Goal: Task Accomplishment & Management: Complete application form

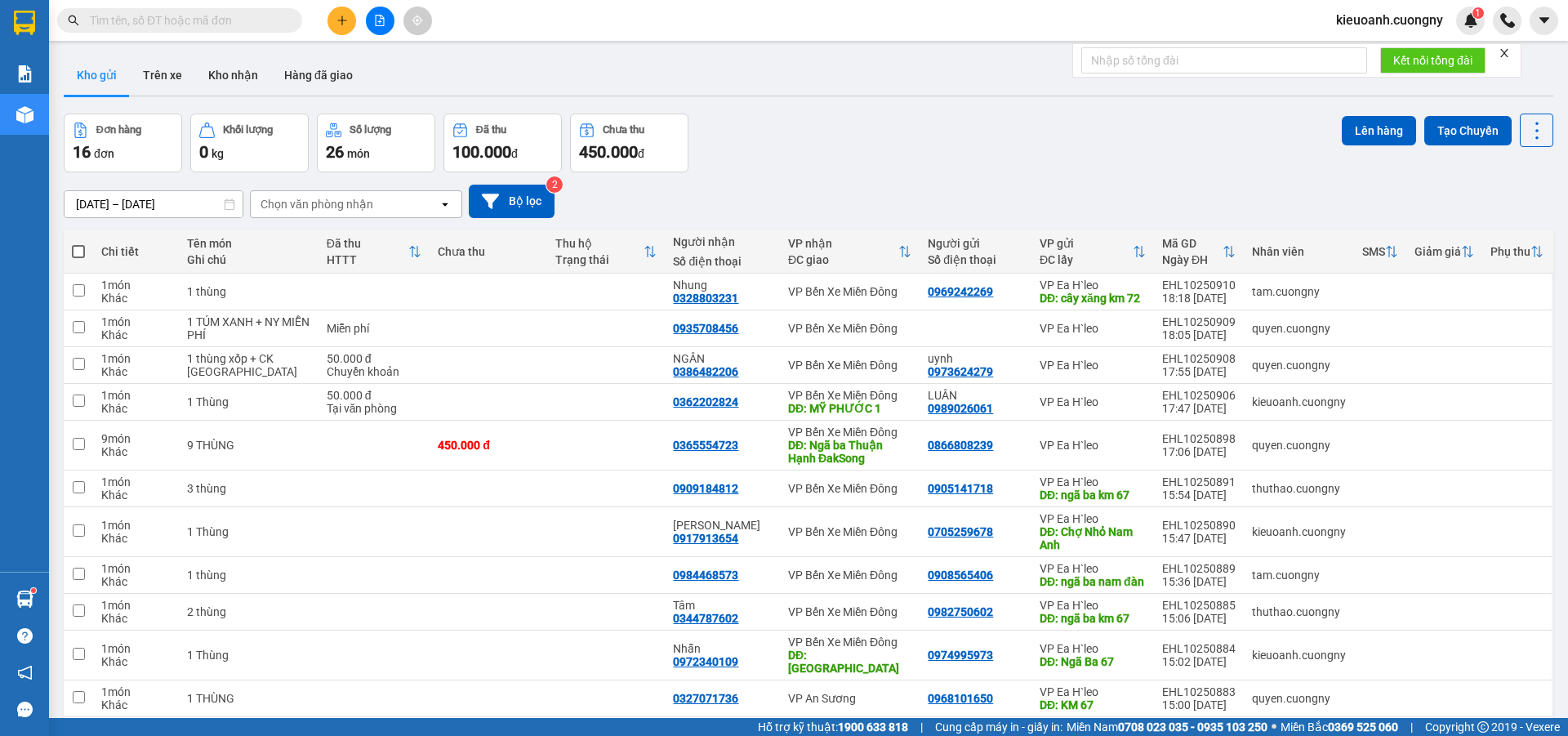
click at [218, 25] on input "text" at bounding box center [186, 19] width 193 height 18
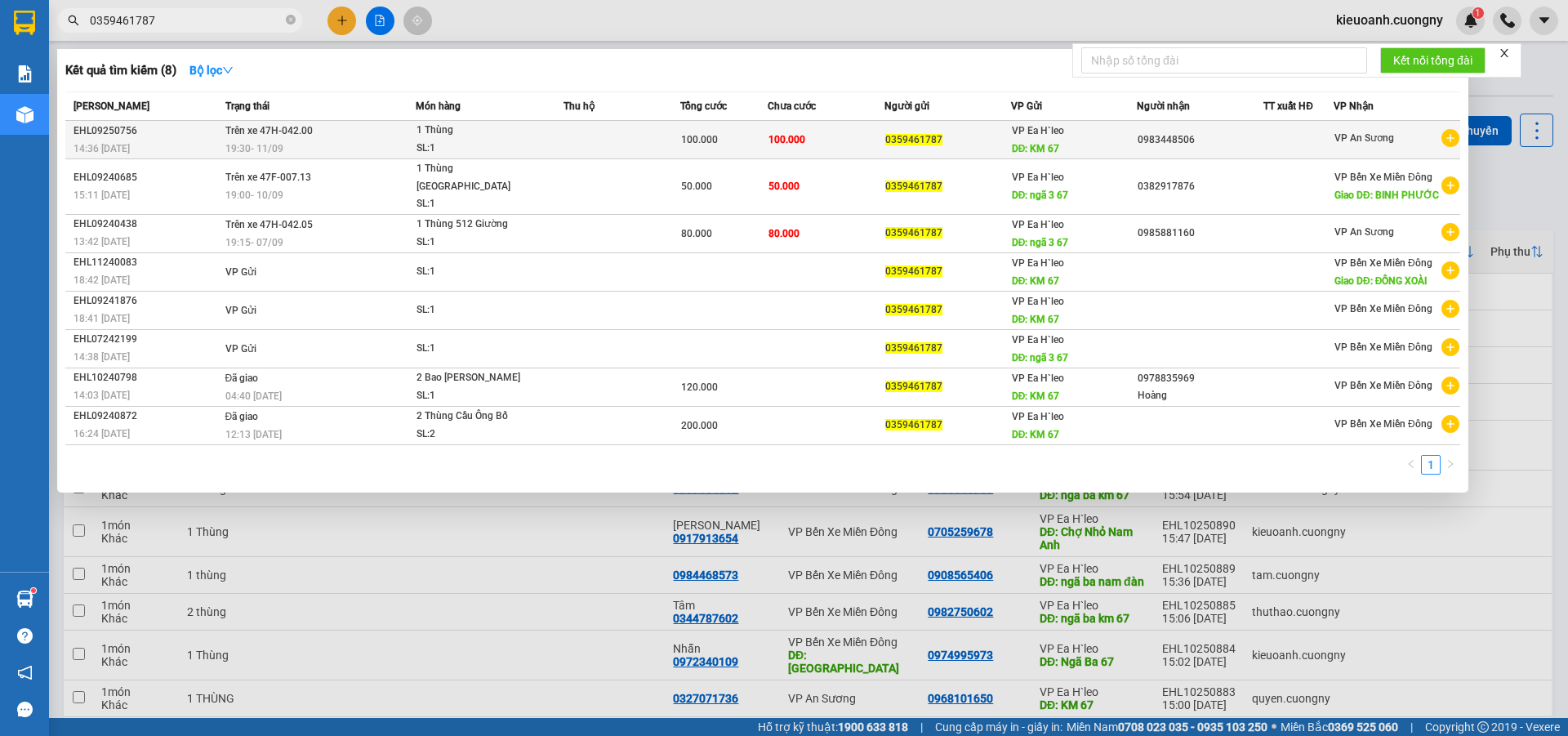
type input "0359461787"
click at [832, 144] on td "100.000" at bounding box center [826, 140] width 116 height 39
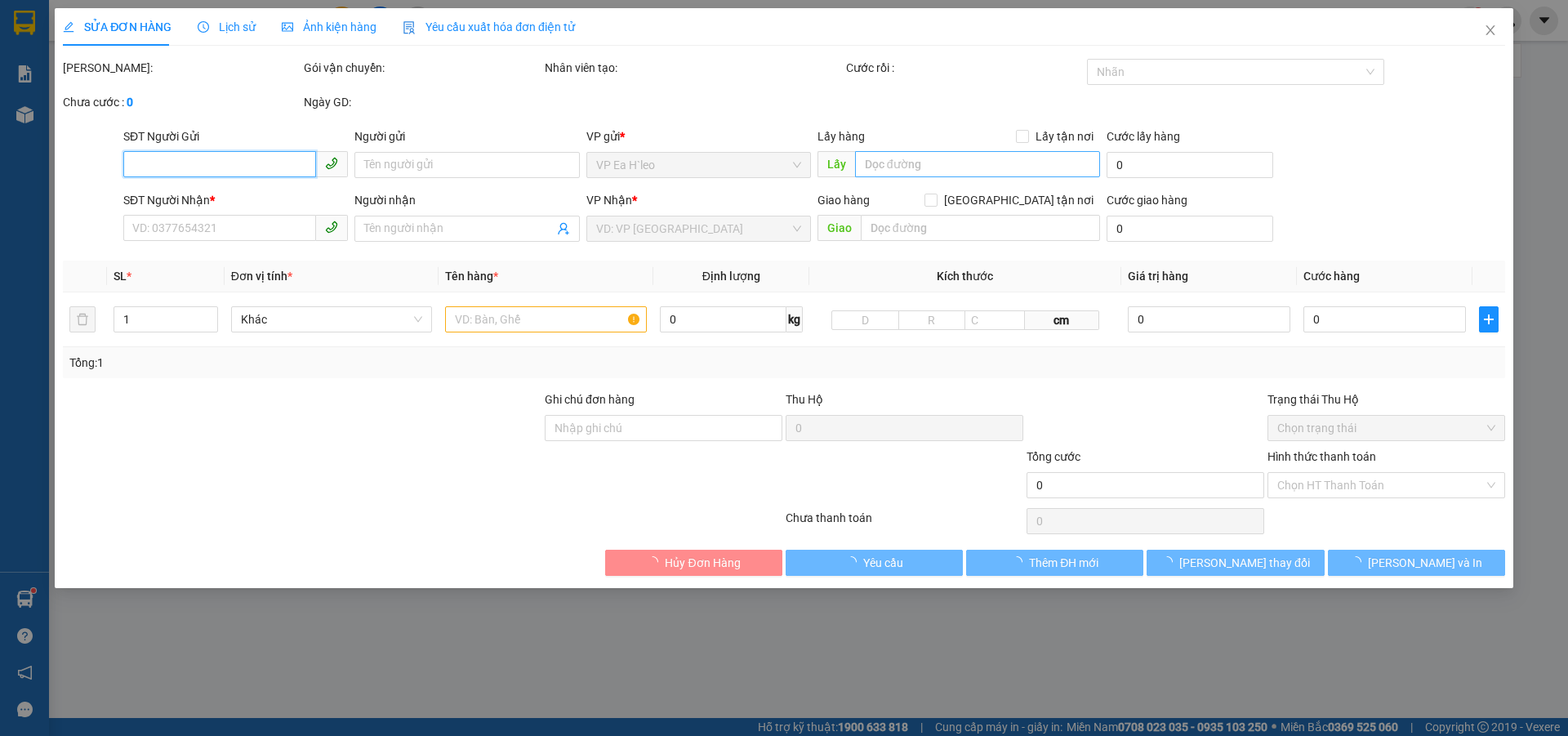
type input "0359461787"
type input "KM 67"
type input "0983448506"
type input "100.000"
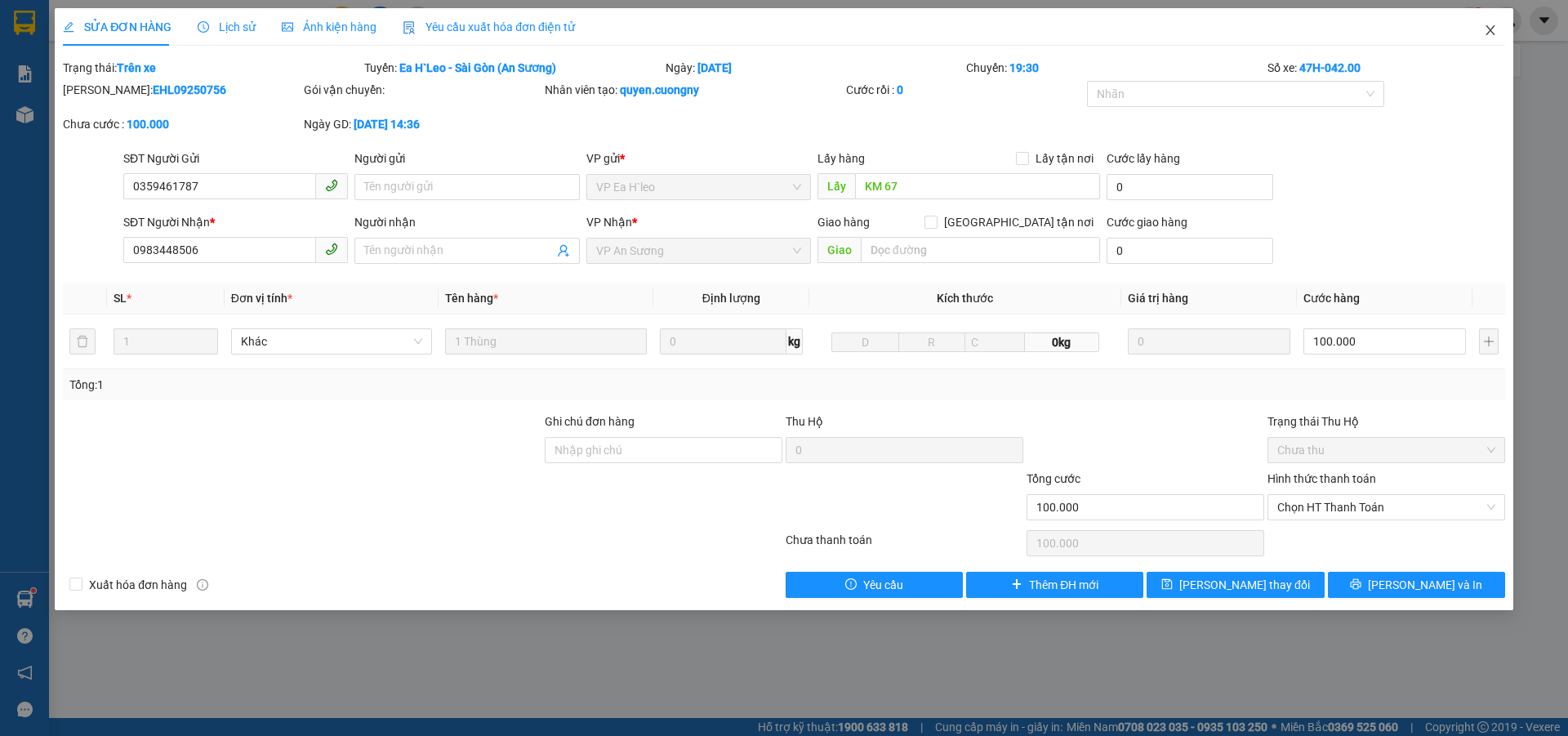
click at [1498, 29] on span "Close" at bounding box center [1491, 31] width 46 height 46
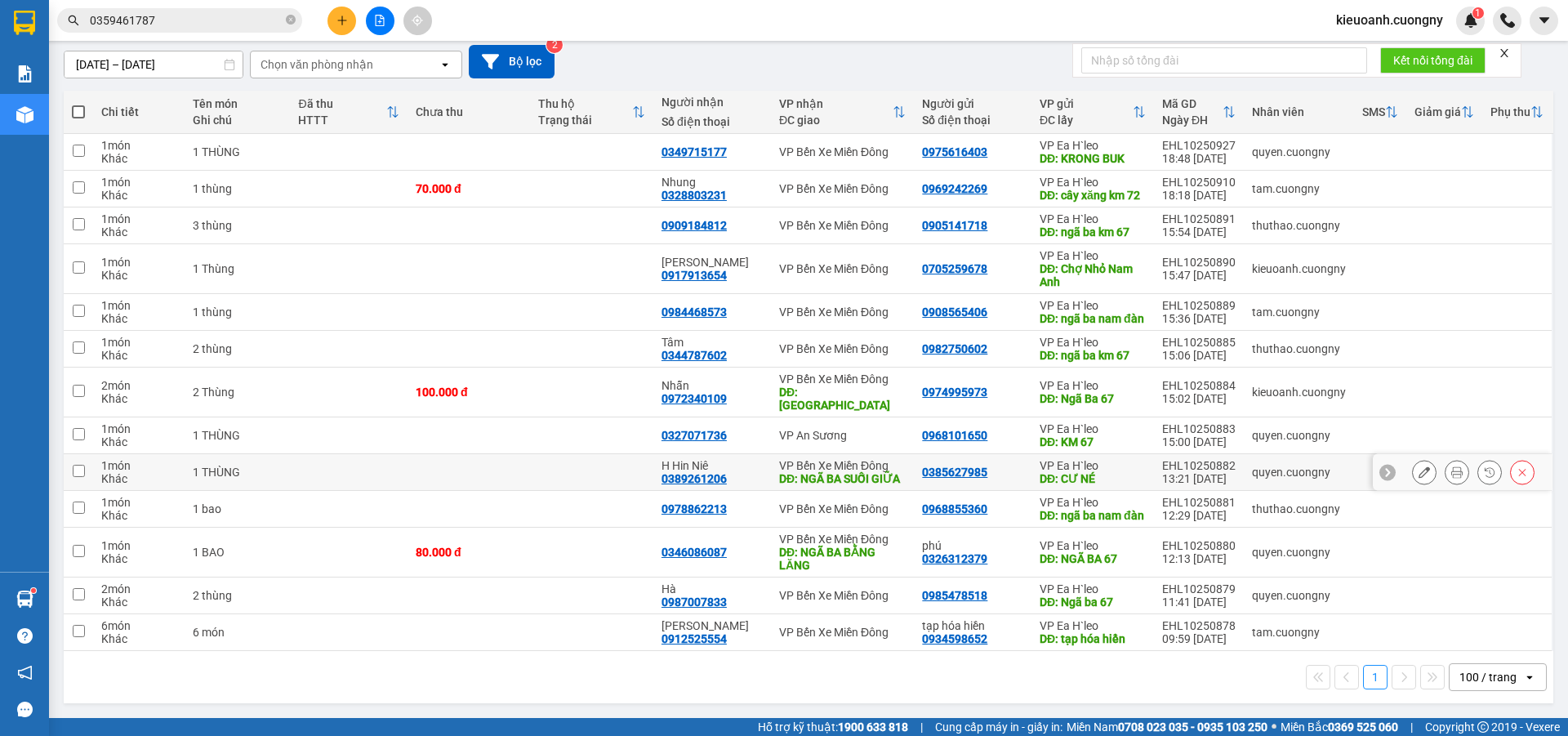
scroll to position [179, 0]
click at [1419, 429] on icon at bounding box center [1425, 435] width 11 height 11
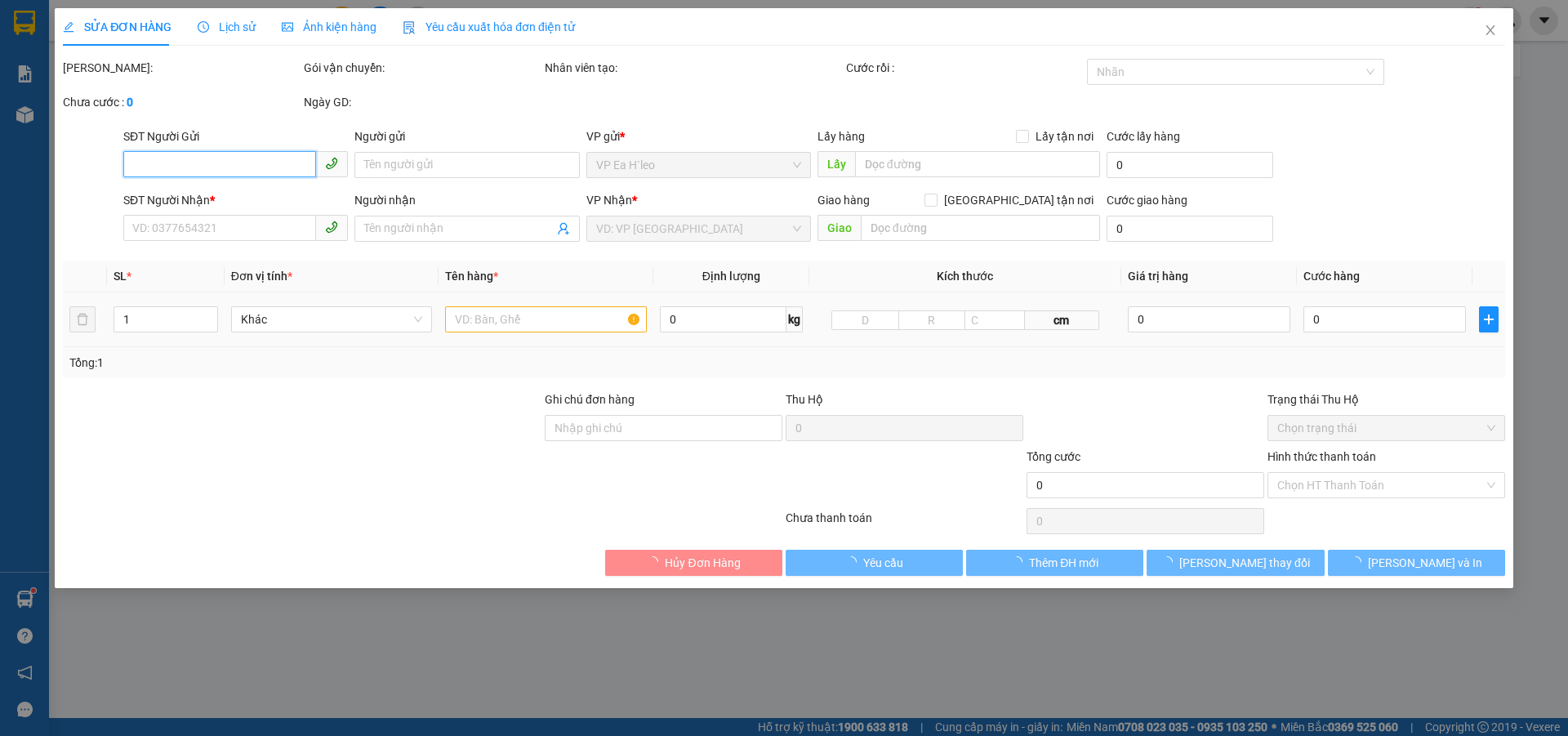
type input "0968101650"
type input "KM 67"
type input "0327071736"
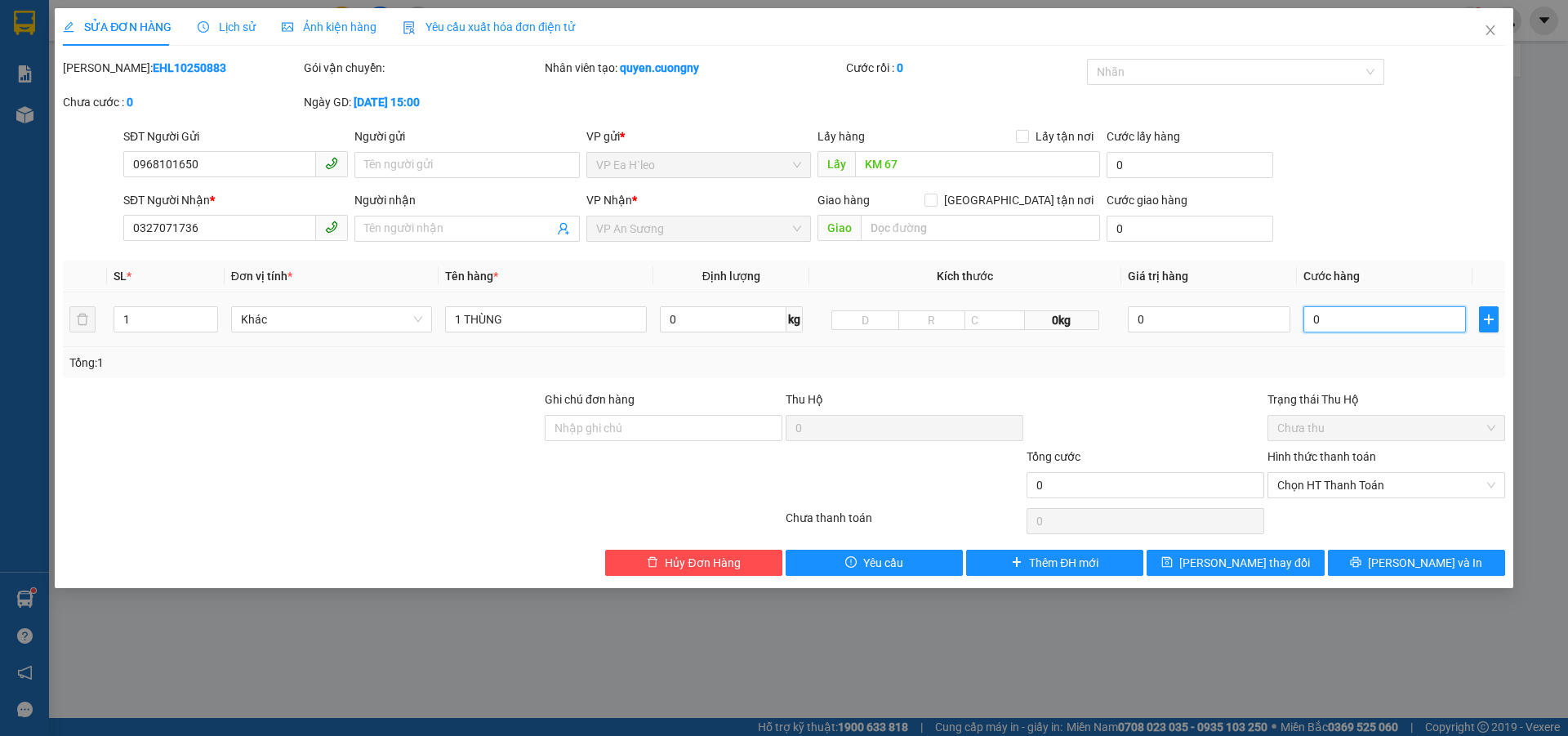
click at [1362, 322] on input "0" at bounding box center [1385, 320] width 163 height 26
type input "5"
type input "50"
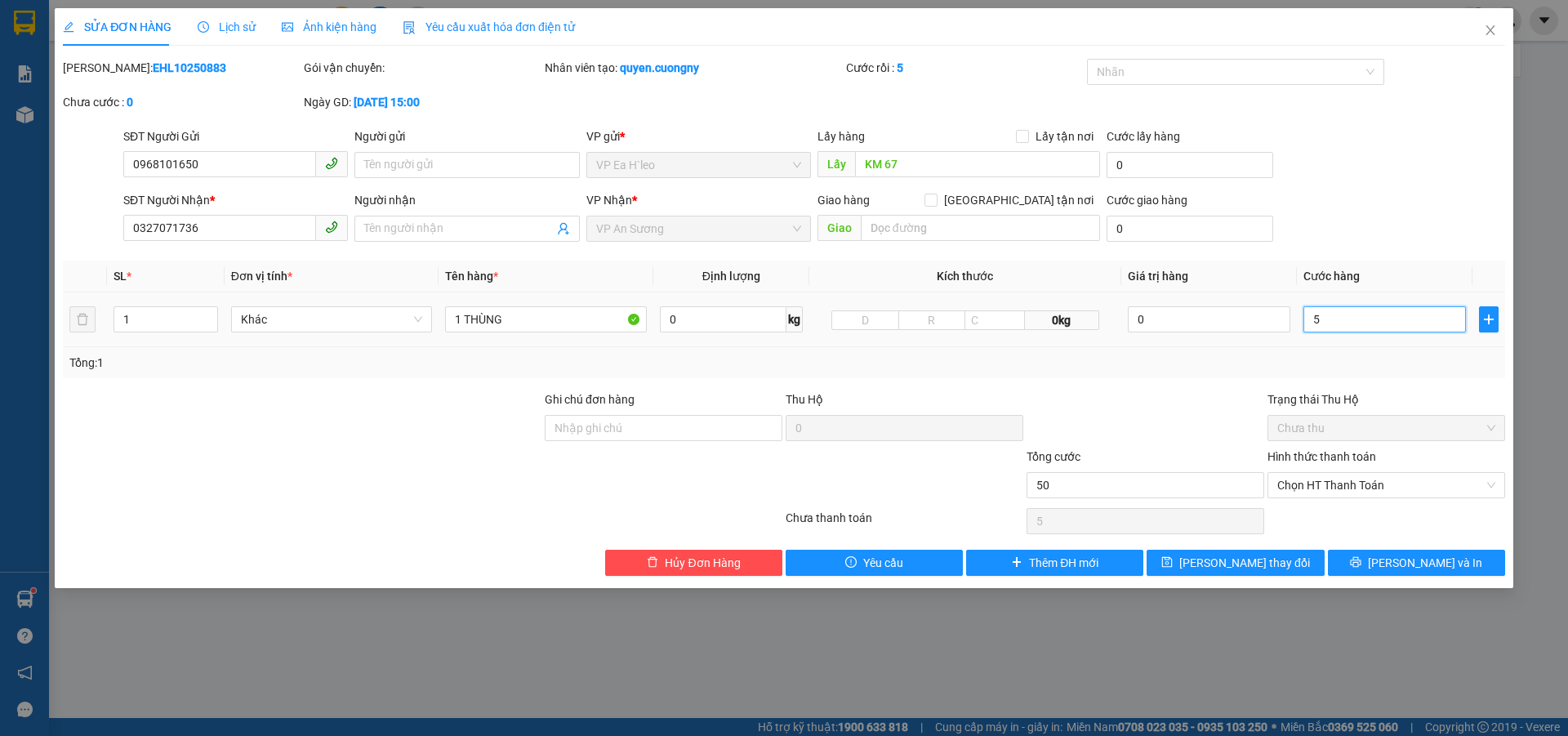
type input "50"
type input "500"
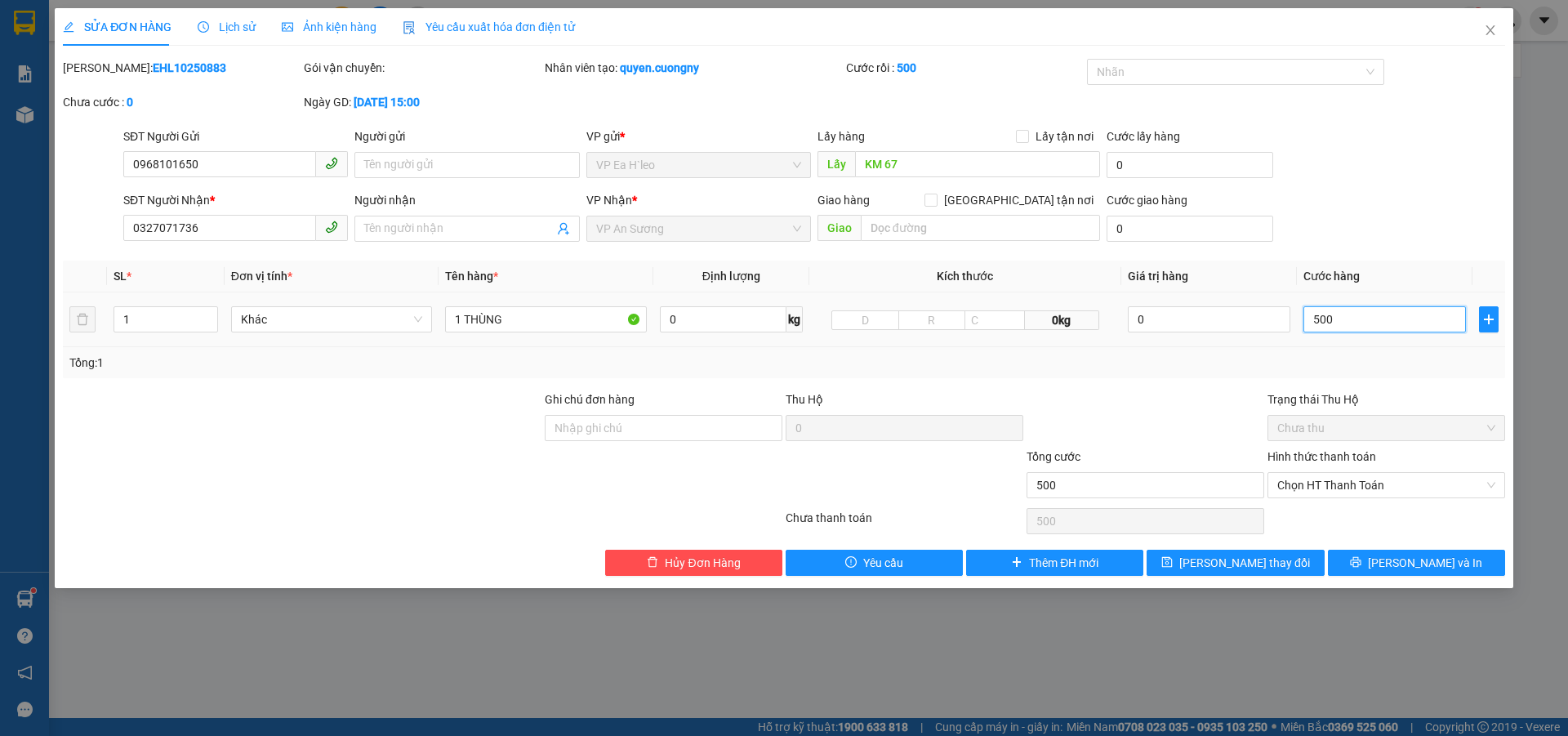
type input "5.000"
type input "50.000"
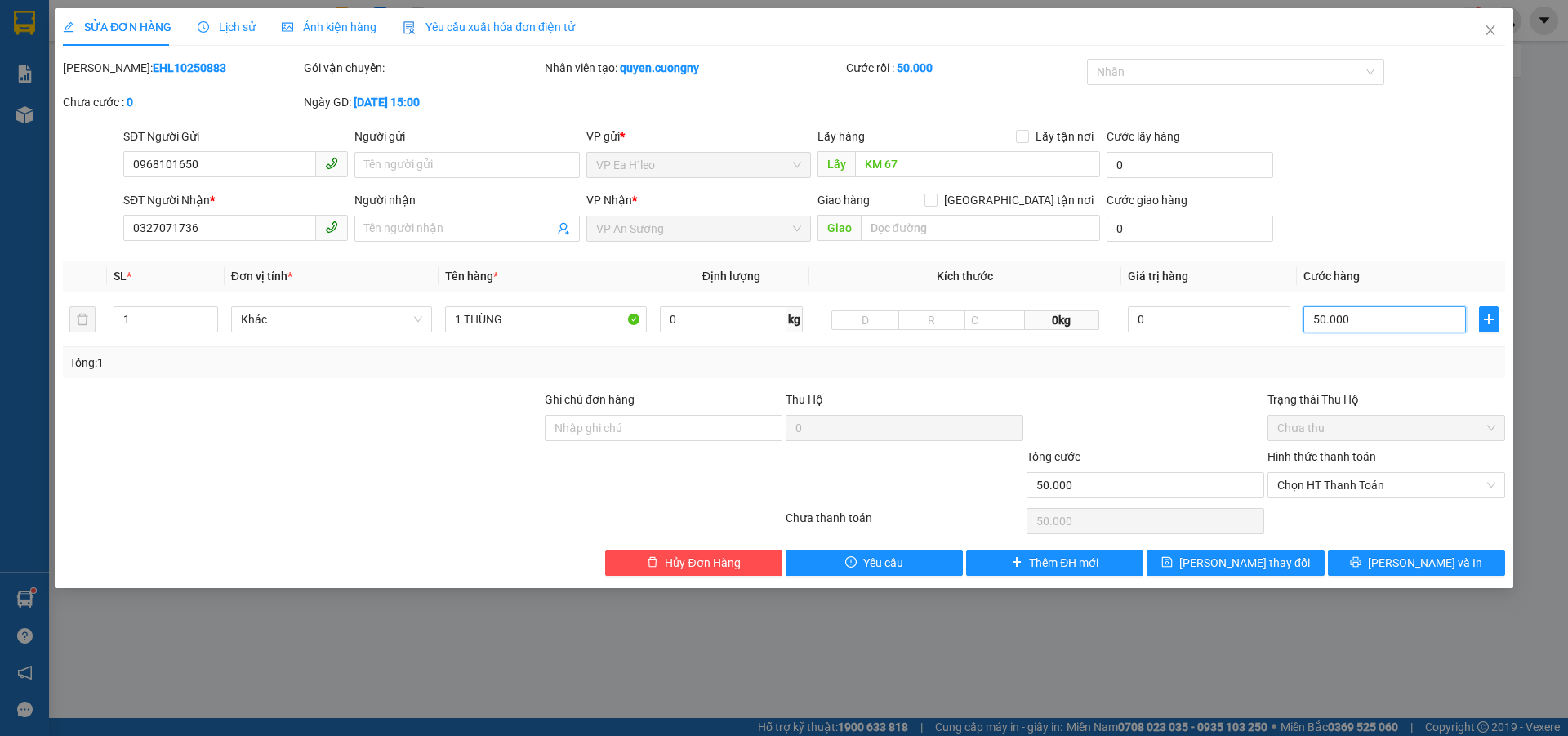
type input "50.000"
click at [1384, 655] on div "SỬA ĐƠN HÀNG Lịch sử Ảnh kiện hàng Yêu cầu xuất hóa đơn điện tử Total Paid Fee …" at bounding box center [784, 368] width 1568 height 736
click at [1263, 565] on span "[PERSON_NAME] thay đổi" at bounding box center [1245, 562] width 131 height 18
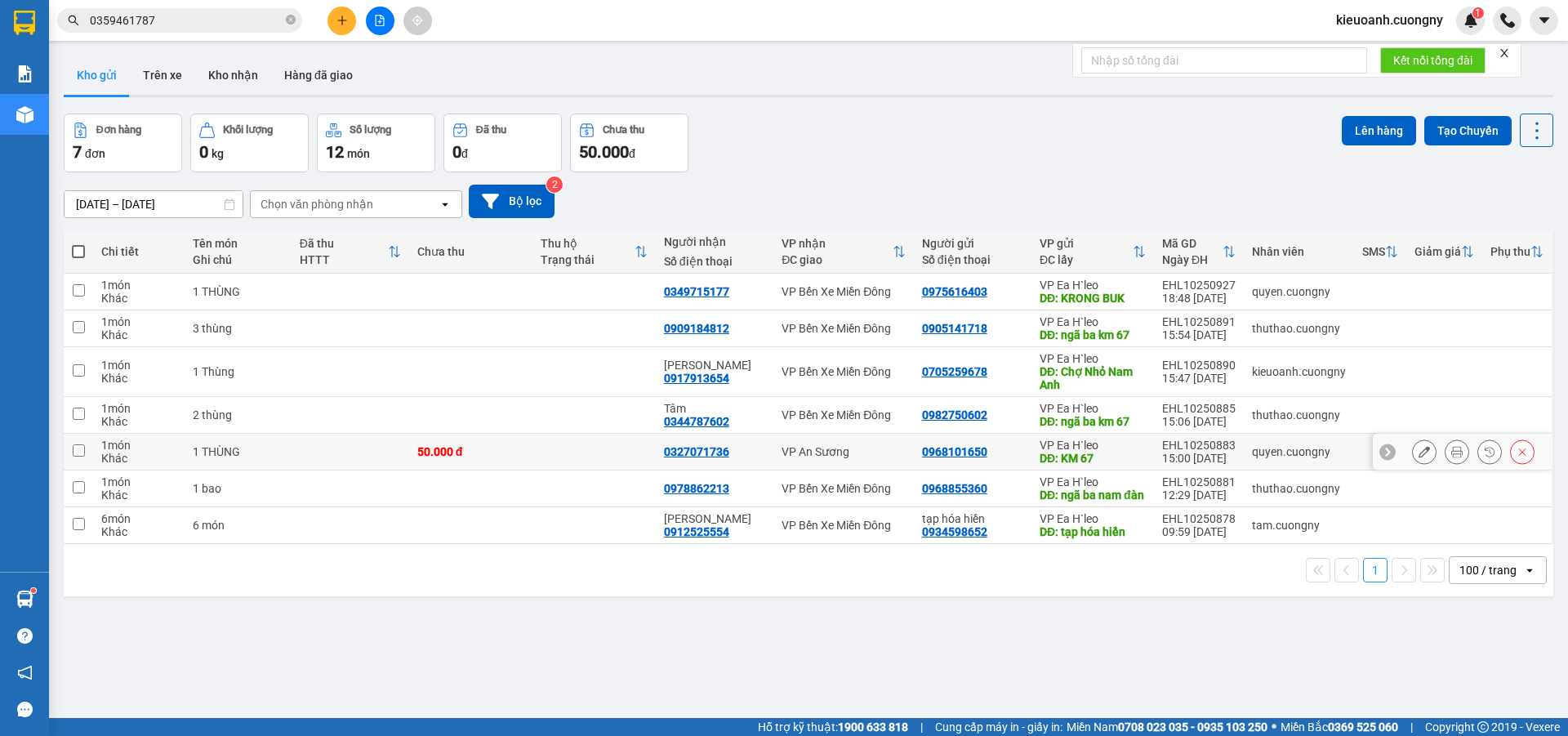
click at [609, 445] on td at bounding box center [595, 452] width 124 height 37
checkbox input "true"
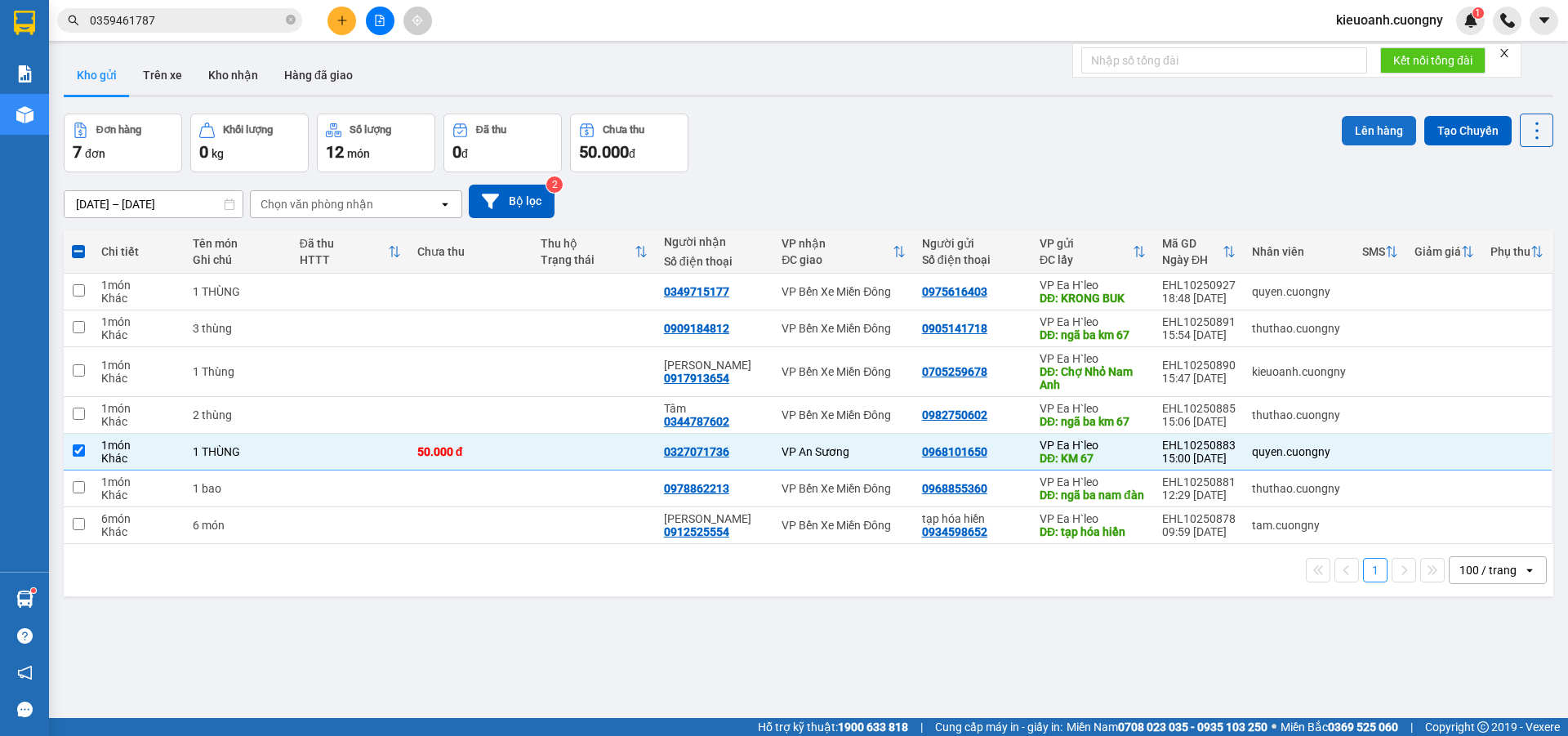
click at [1369, 125] on button "Lên hàng" at bounding box center [1379, 131] width 74 height 30
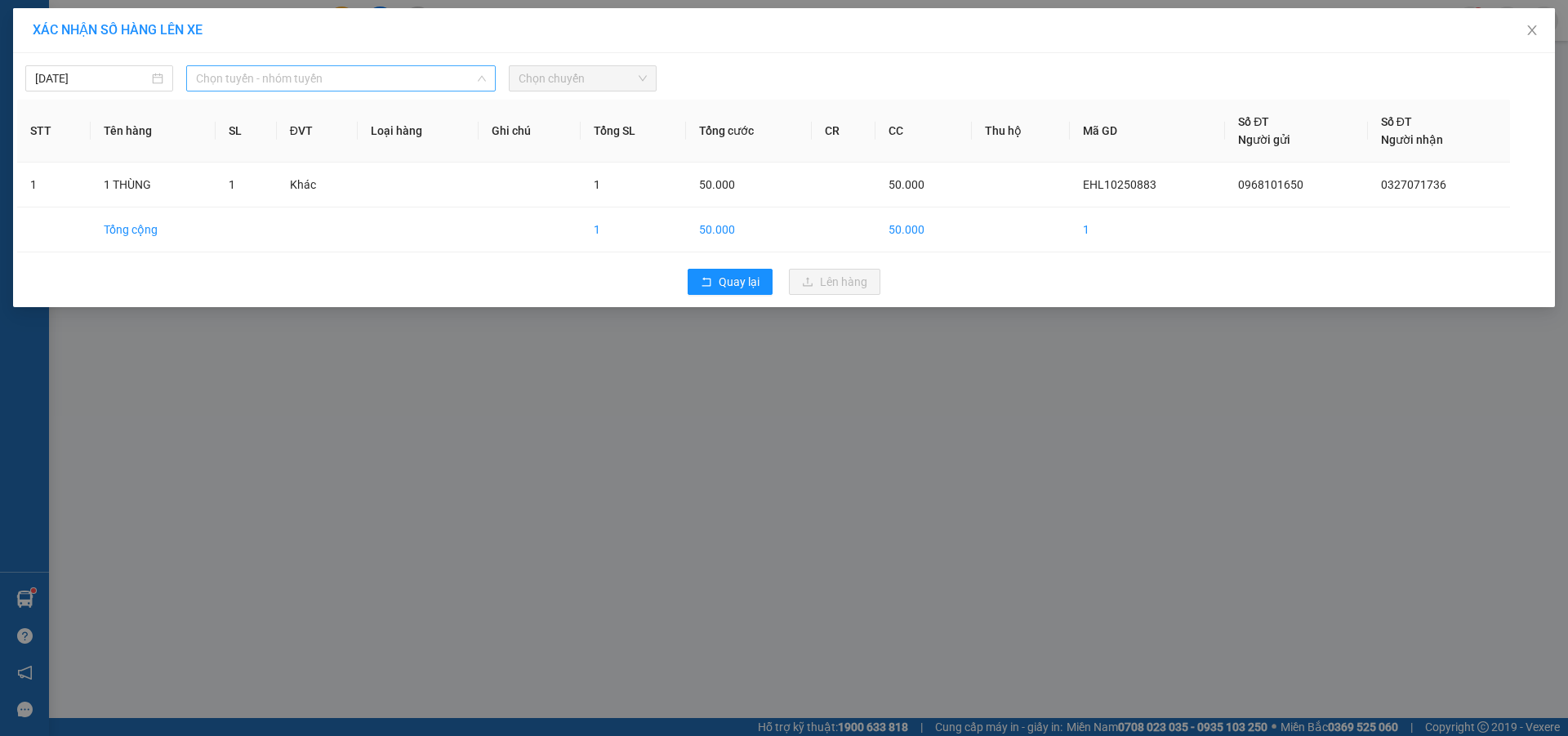
click at [384, 80] on span "Chọn tuyến - nhóm tuyến" at bounding box center [341, 78] width 290 height 25
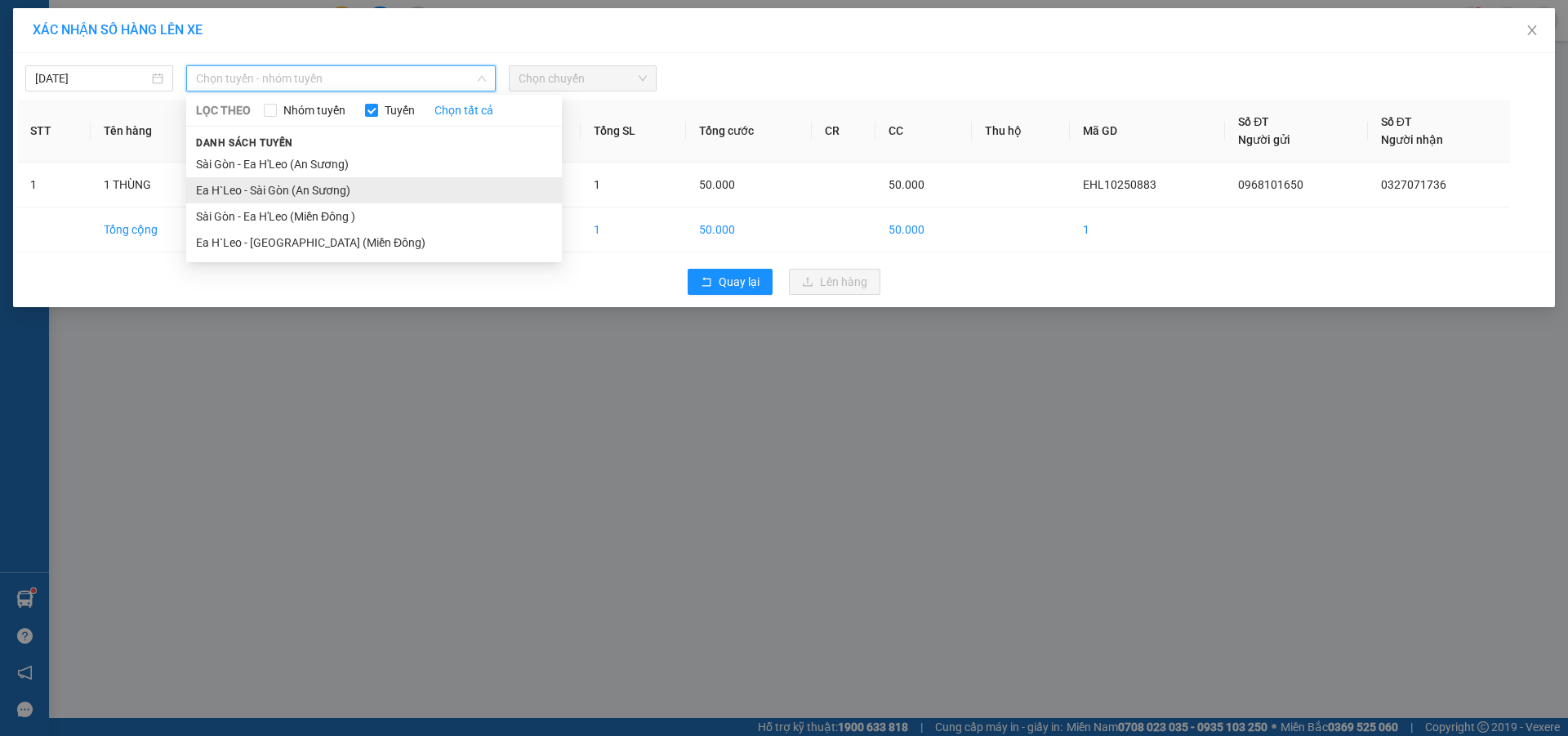
click at [329, 201] on li "Ea H`Leo - Sài Gòn (An Sương)" at bounding box center [374, 190] width 376 height 26
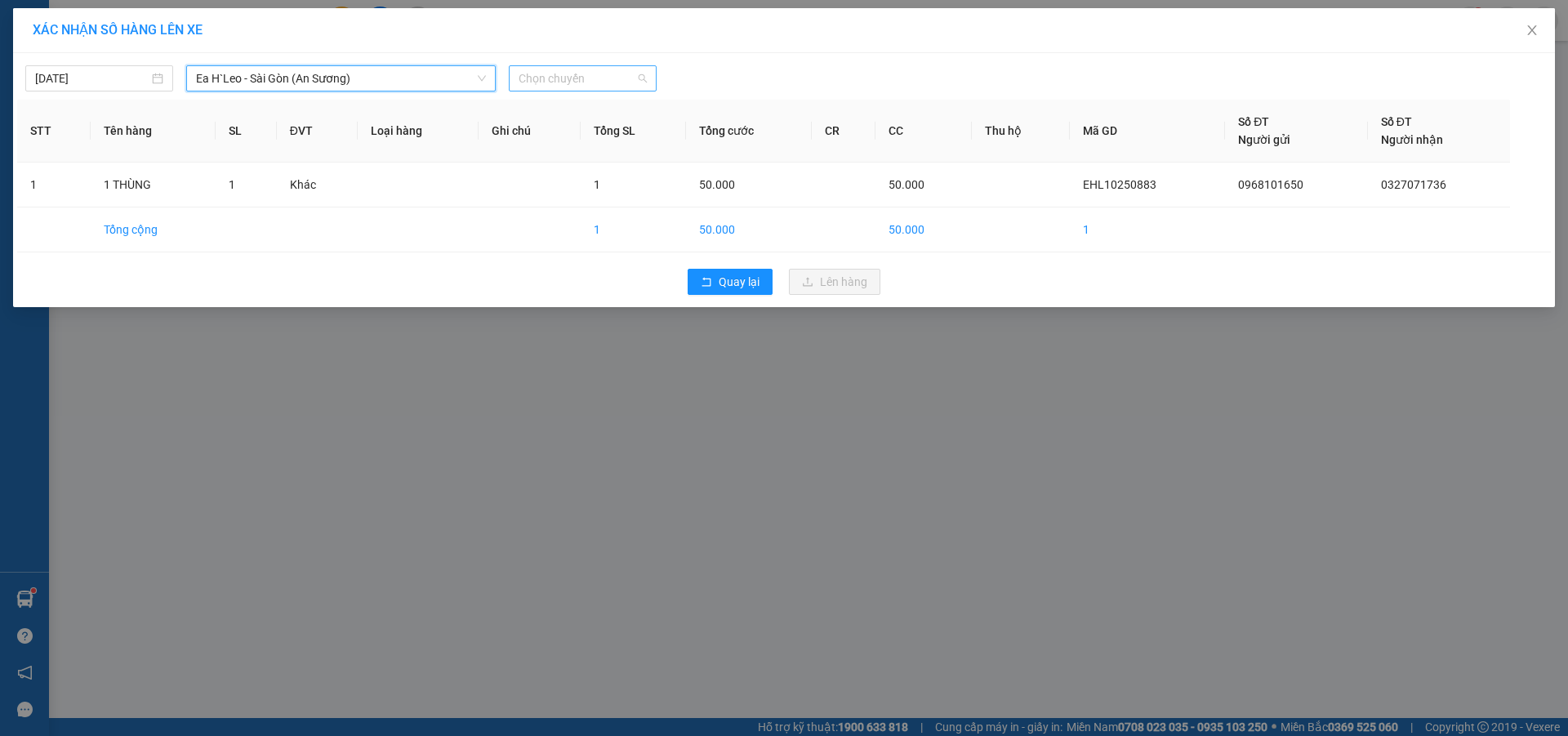
click at [541, 81] on span "Chọn chuyến" at bounding box center [583, 78] width 128 height 25
click at [565, 133] on div "19:30 - 47H-042.00" at bounding box center [583, 137] width 127 height 18
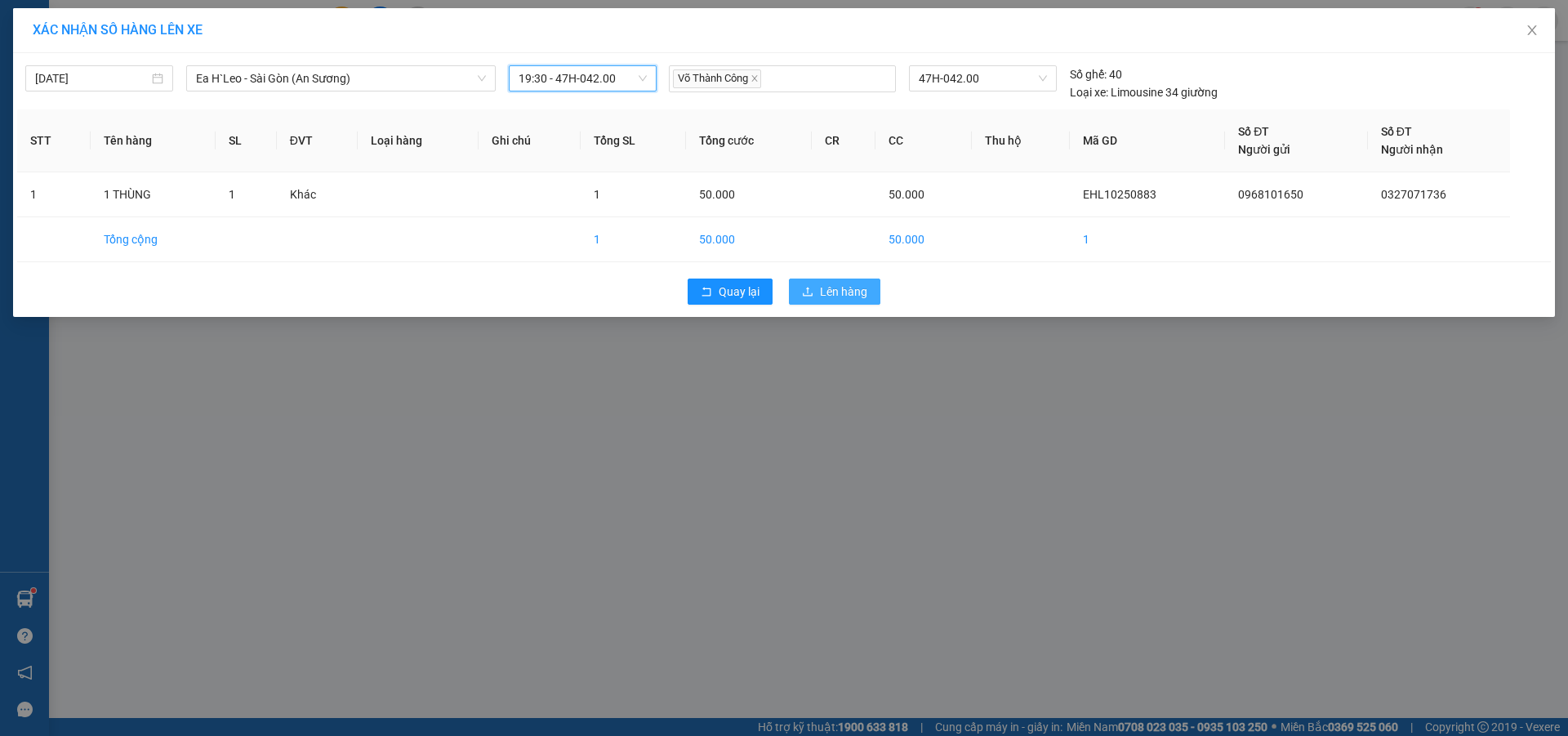
click at [821, 289] on span "Lên hàng" at bounding box center [843, 291] width 47 height 18
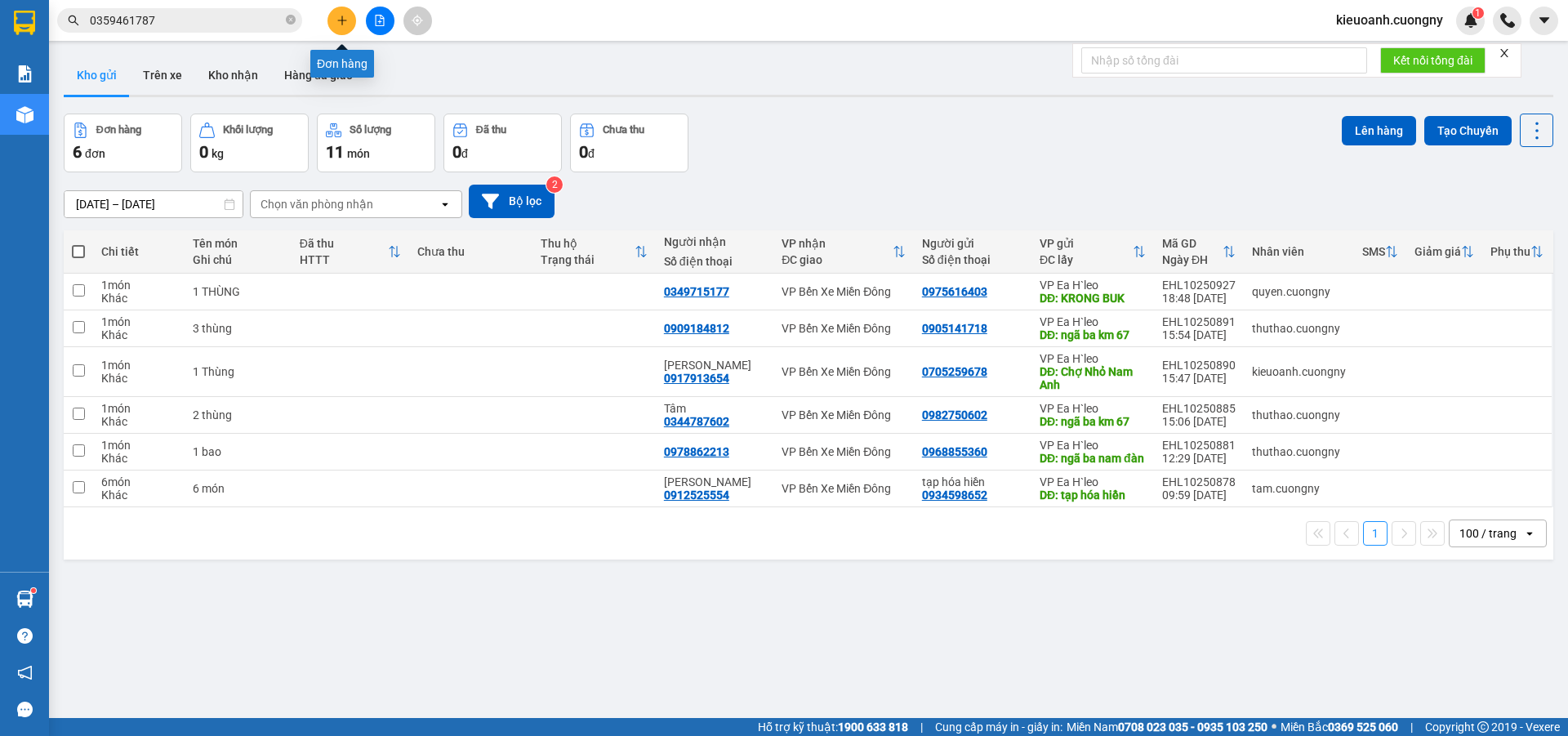
click at [338, 23] on icon "plus" at bounding box center [342, 20] width 11 height 11
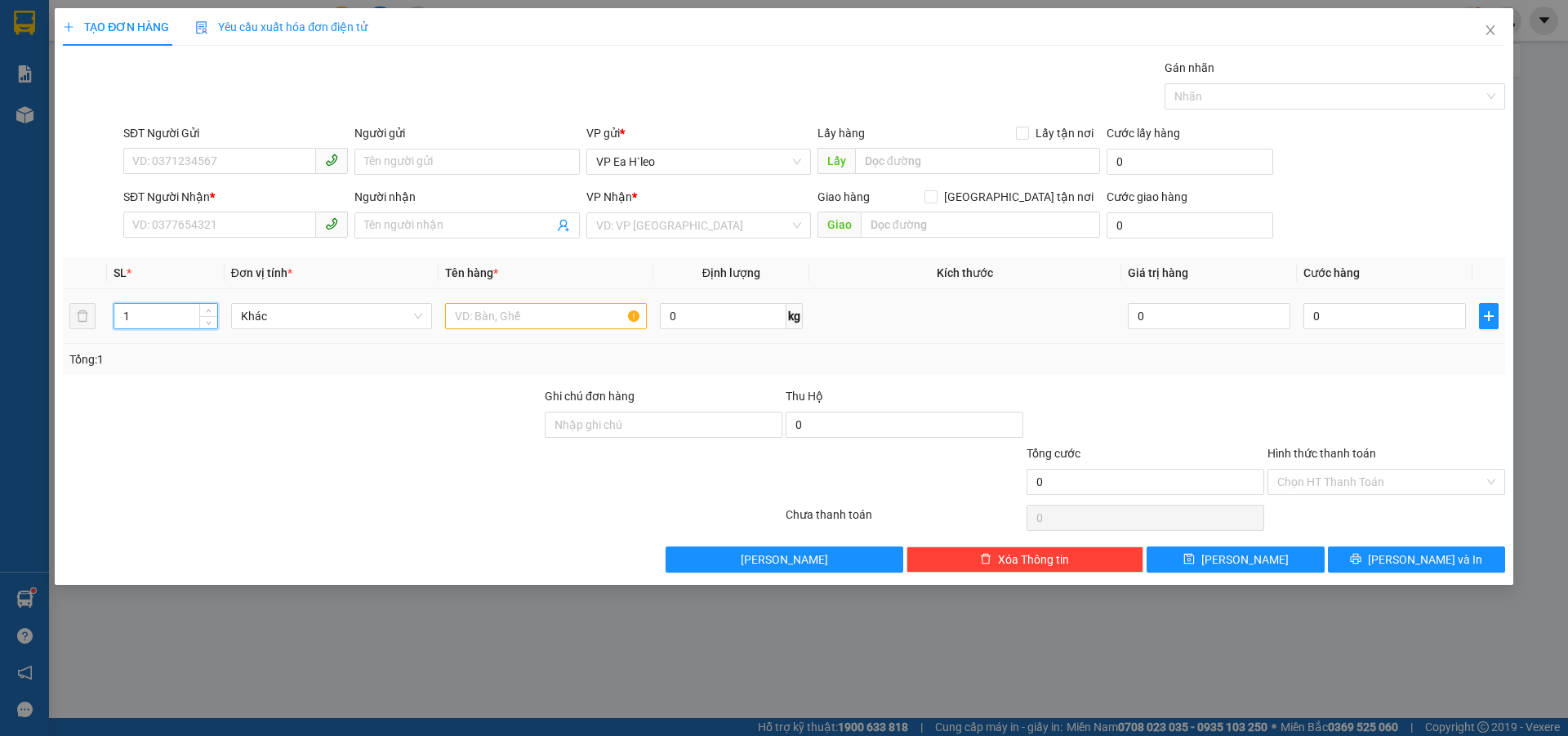
drag, startPoint x: 133, startPoint y: 315, endPoint x: 115, endPoint y: 320, distance: 18.7
click at [115, 320] on input "1" at bounding box center [165, 316] width 103 height 25
type input "2"
click at [572, 318] on input "text" at bounding box center [546, 316] width 201 height 26
type input "2 Thùng"
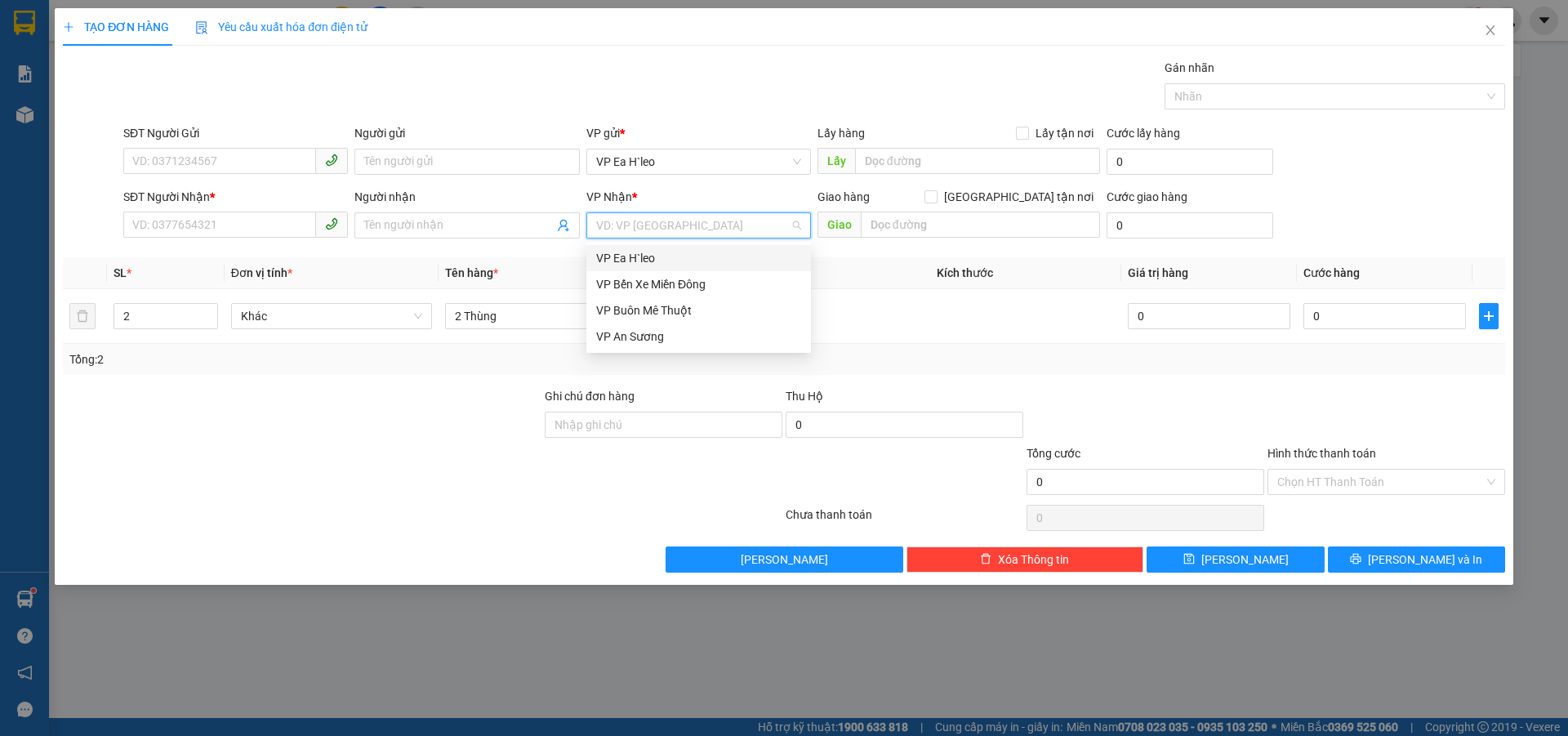
click at [638, 227] on input "search" at bounding box center [694, 225] width 194 height 25
click at [649, 336] on div "VP An Sương" at bounding box center [699, 336] width 205 height 18
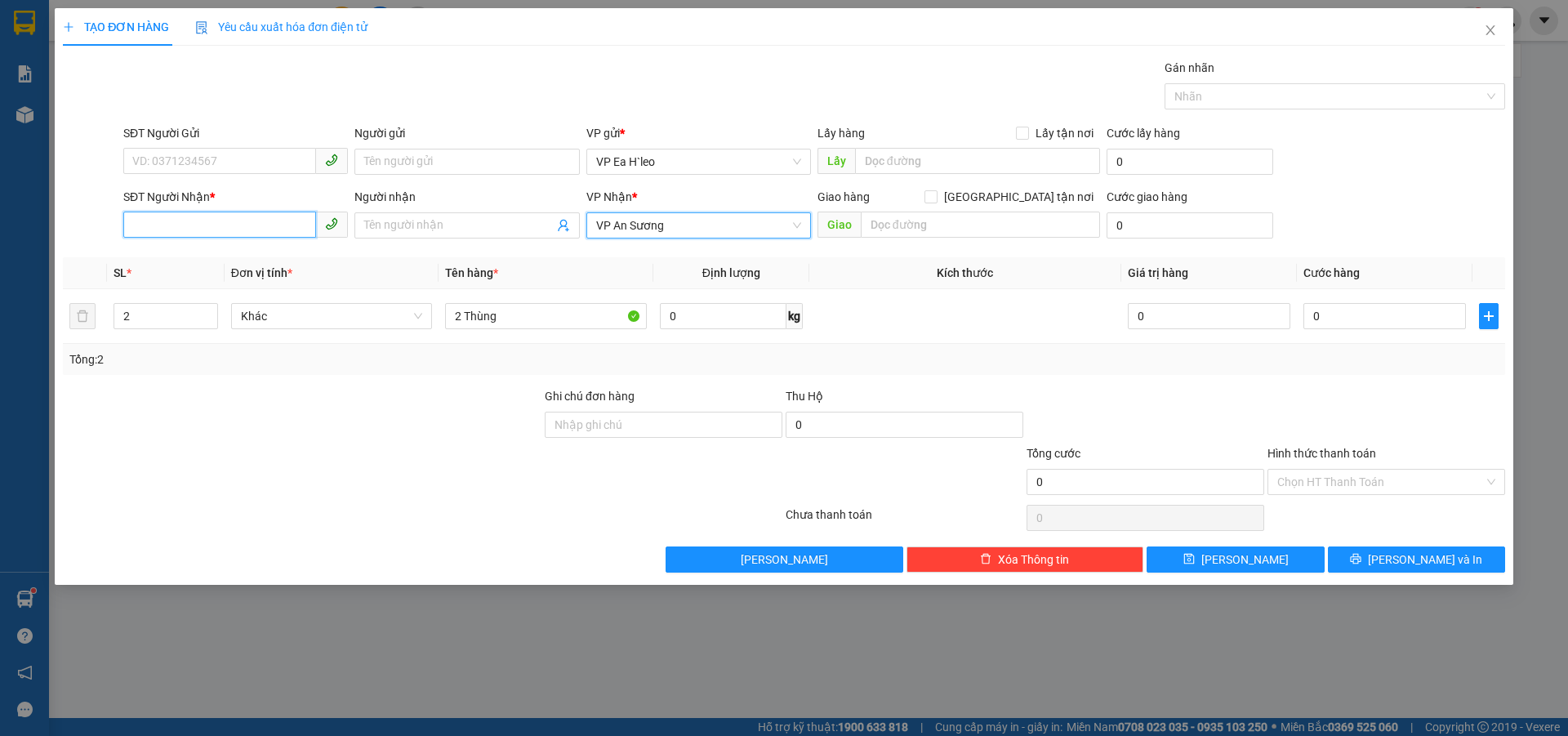
click at [200, 225] on input "SĐT Người Nhận *" at bounding box center [220, 224] width 193 height 26
type input "0962450854"
click at [934, 170] on input "text" at bounding box center [977, 161] width 245 height 26
click at [905, 171] on input "text" at bounding box center [977, 161] width 245 height 26
click at [907, 166] on input "text" at bounding box center [977, 161] width 245 height 26
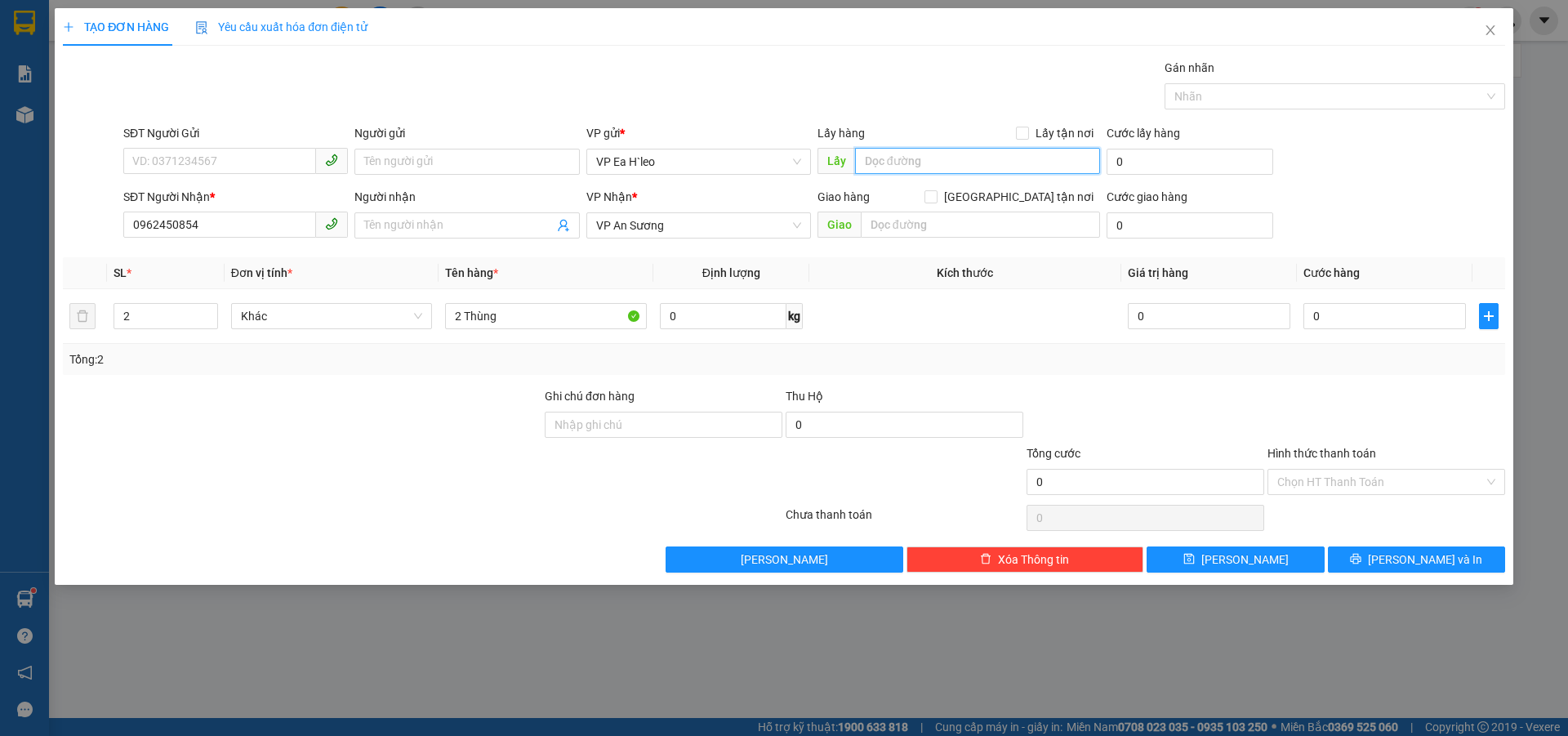
click at [908, 159] on input "text" at bounding box center [977, 161] width 245 height 26
type input "d"
type input "Dọc Đường"
click at [871, 296] on td at bounding box center [966, 316] width 312 height 54
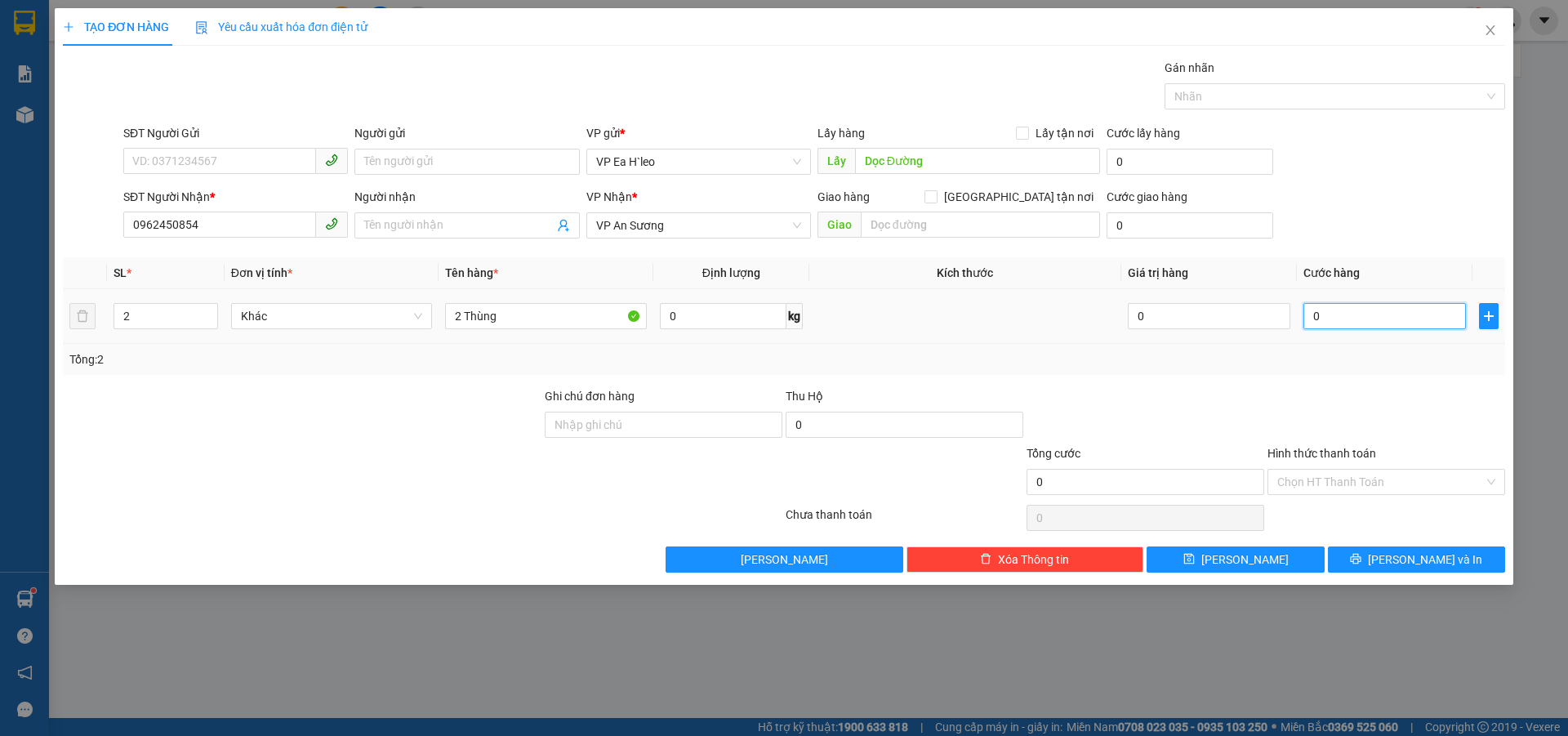
click at [1333, 320] on input "0" at bounding box center [1385, 316] width 163 height 26
type input "2"
type input "20"
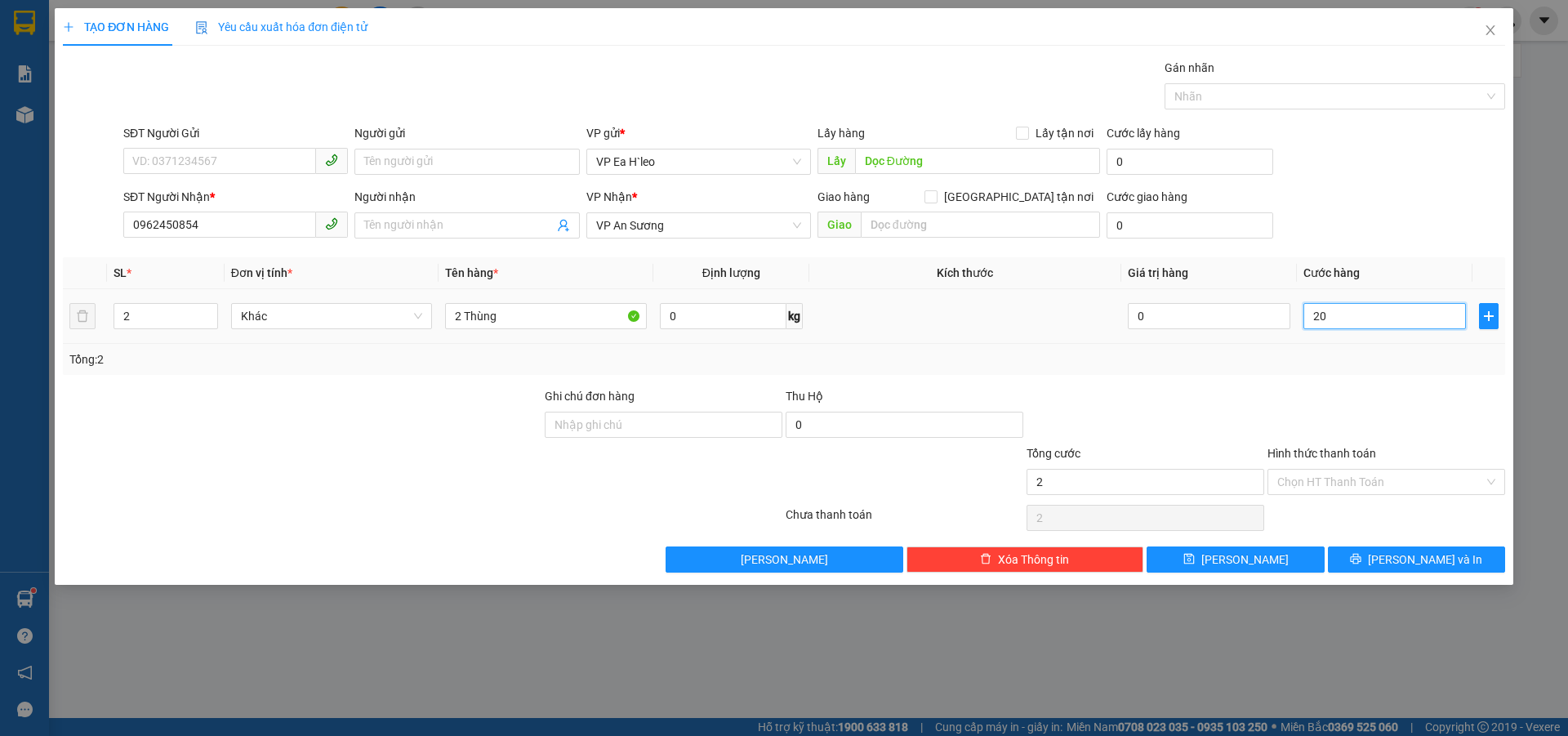
type input "20"
type input "200"
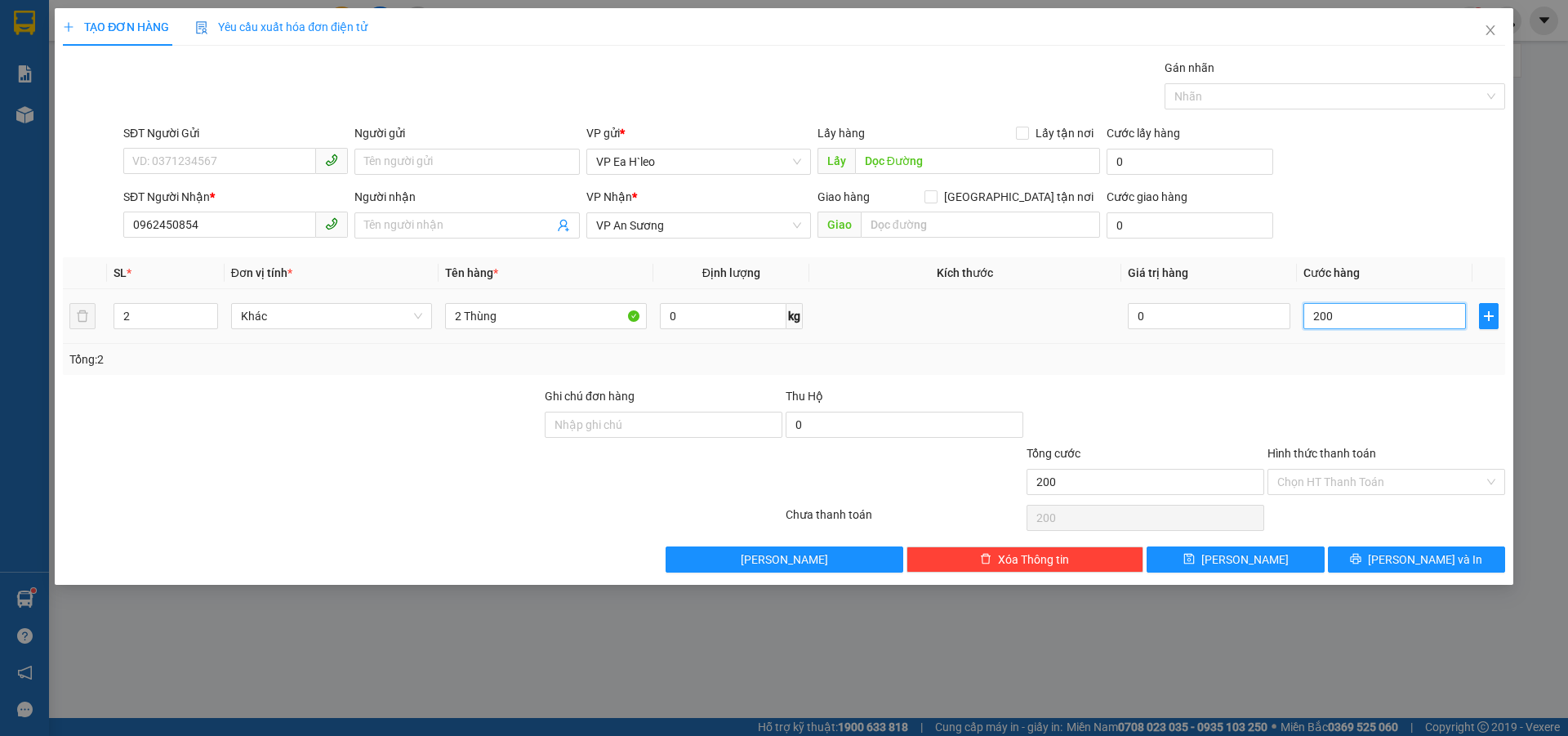
type input "2.000"
type input "20.000"
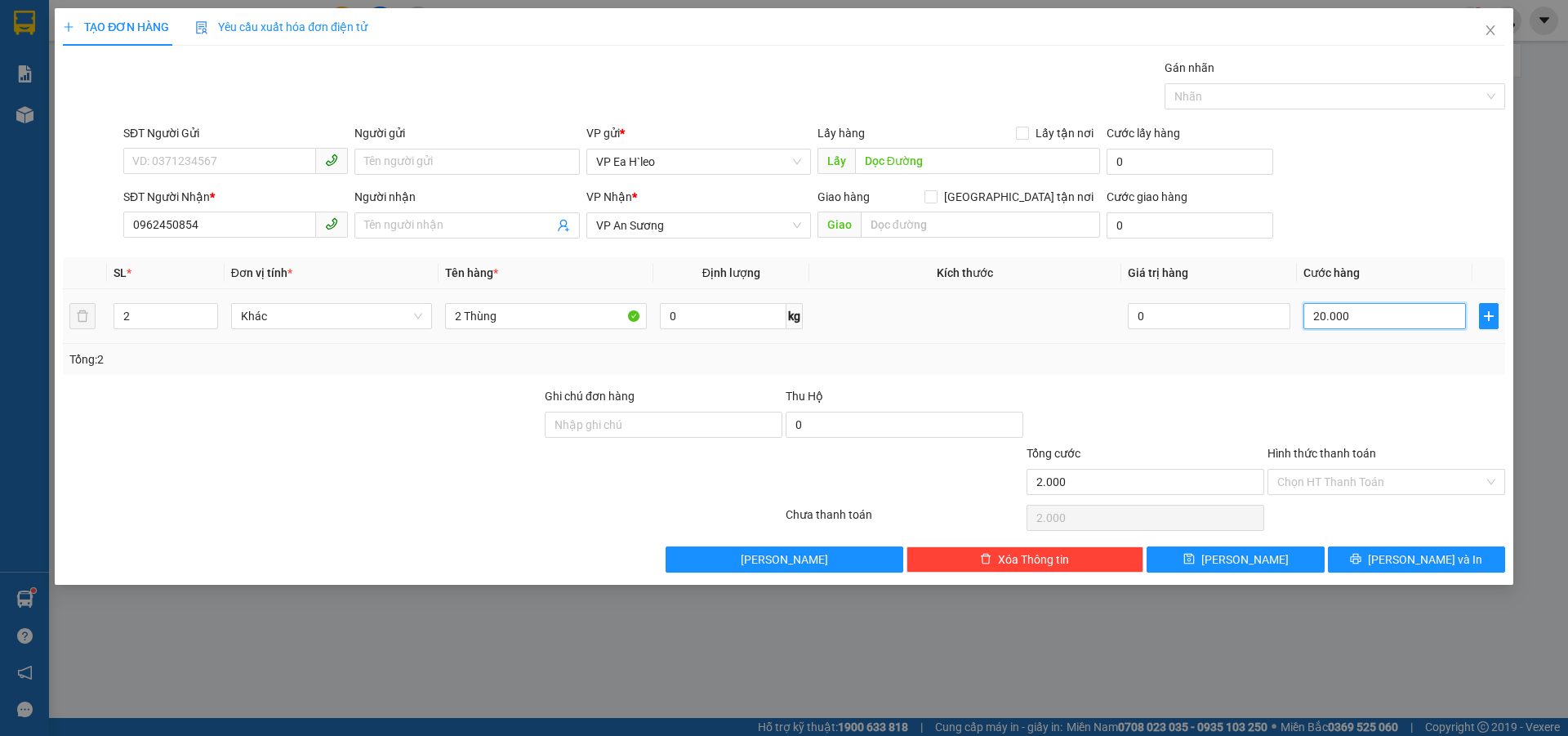
type input "20.000"
type input "200.000"
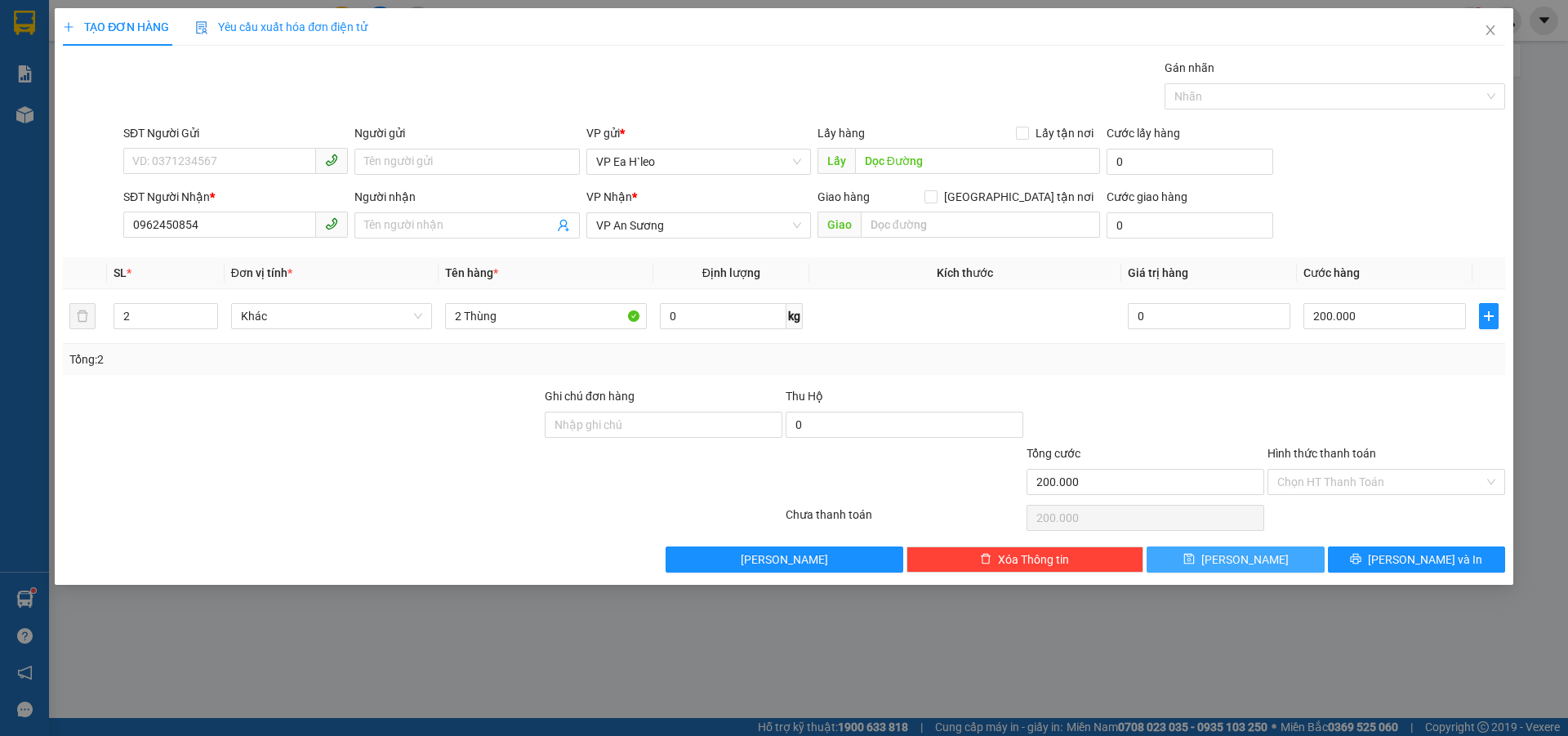
click at [1283, 560] on button "[PERSON_NAME]" at bounding box center [1236, 560] width 177 height 26
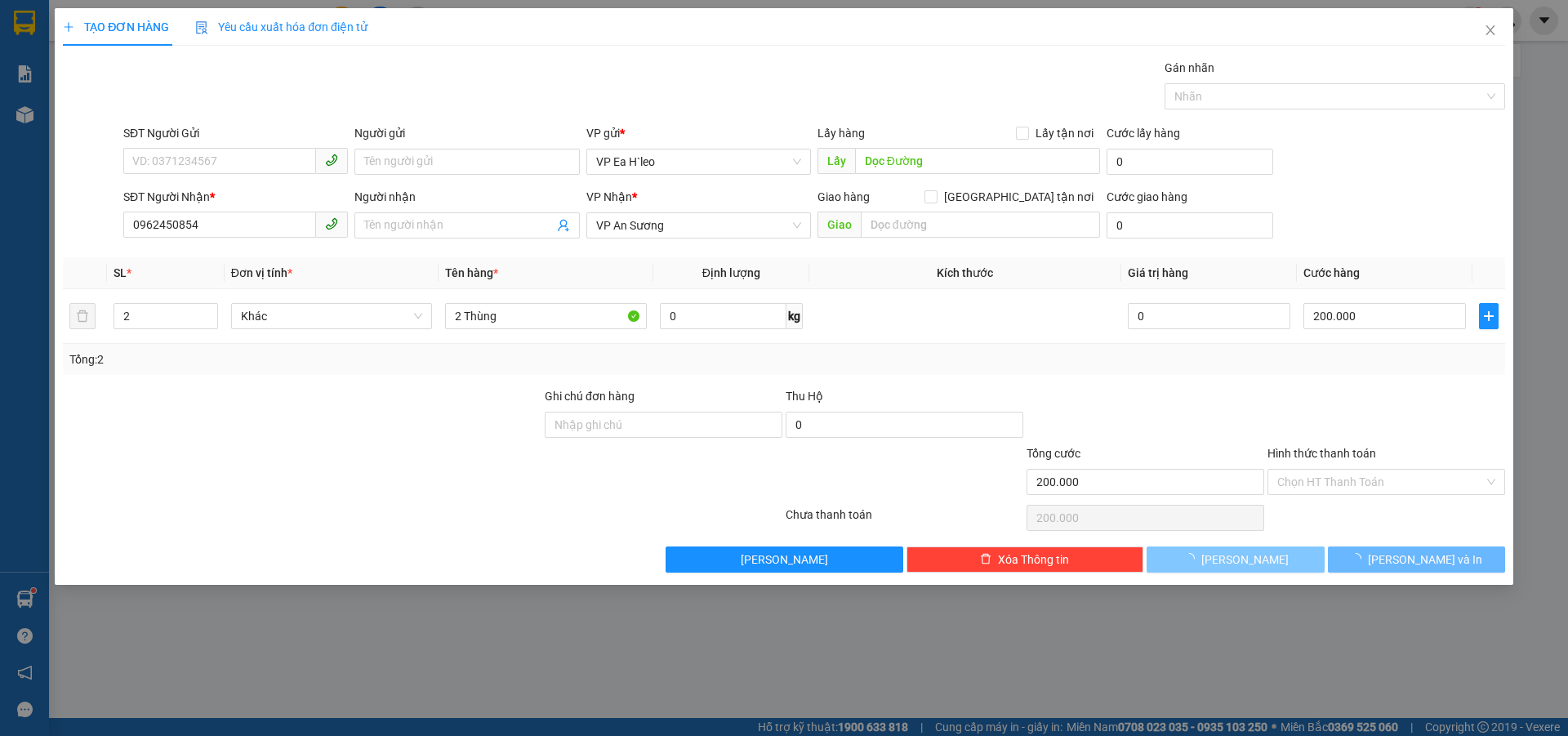
type input "1"
type input "0"
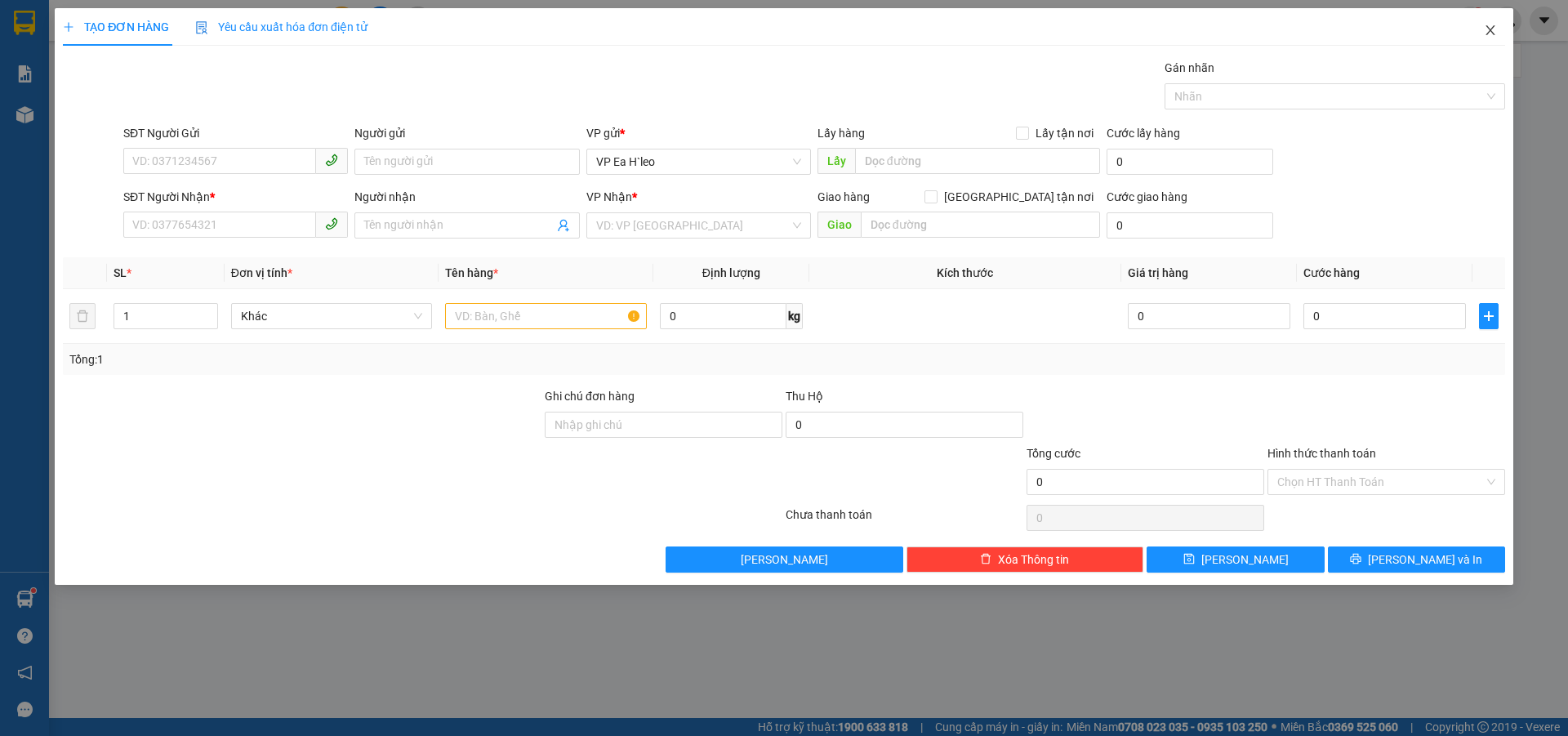
click at [1488, 25] on icon "close" at bounding box center [1490, 30] width 13 height 13
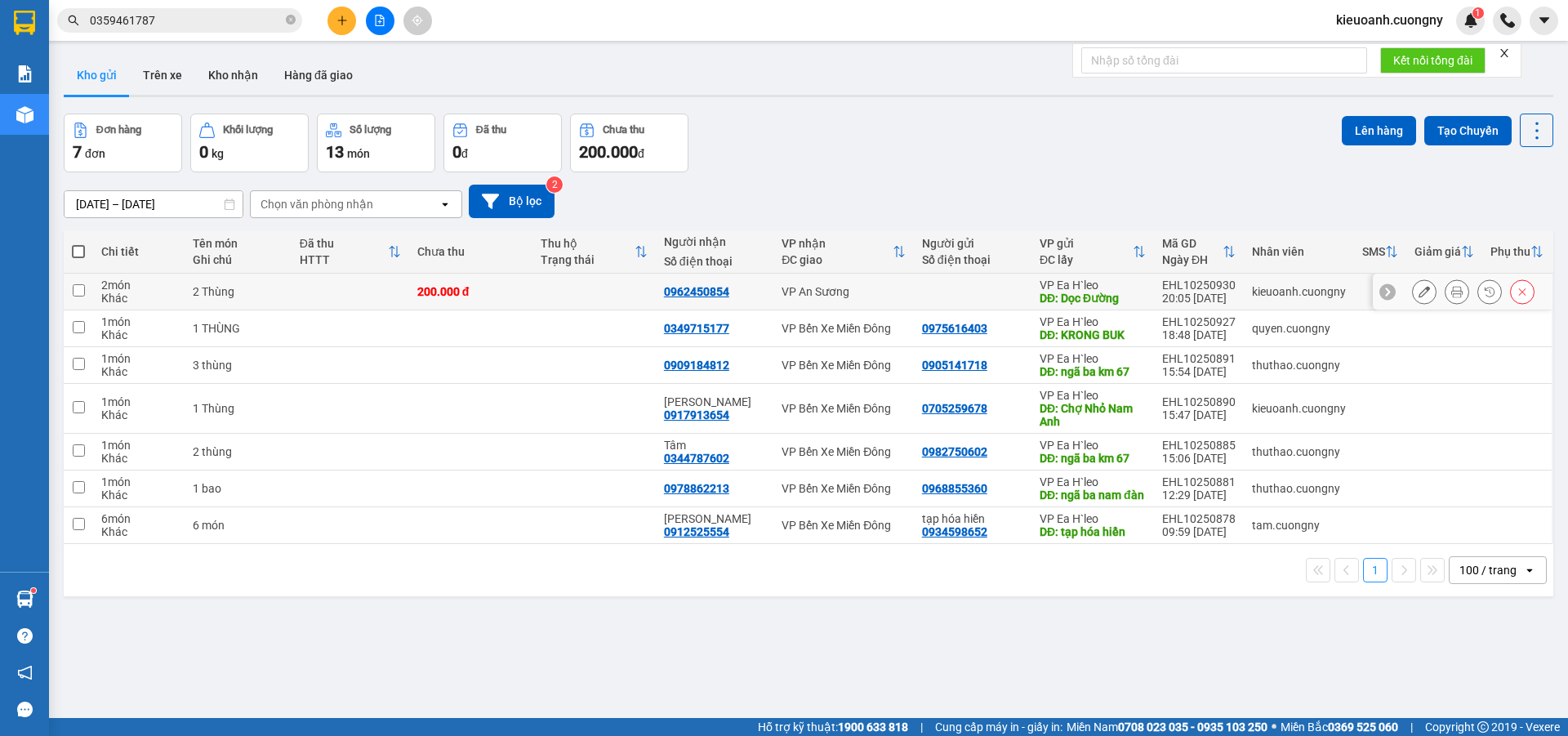
click at [923, 294] on div at bounding box center [973, 292] width 102 height 13
checkbox input "true"
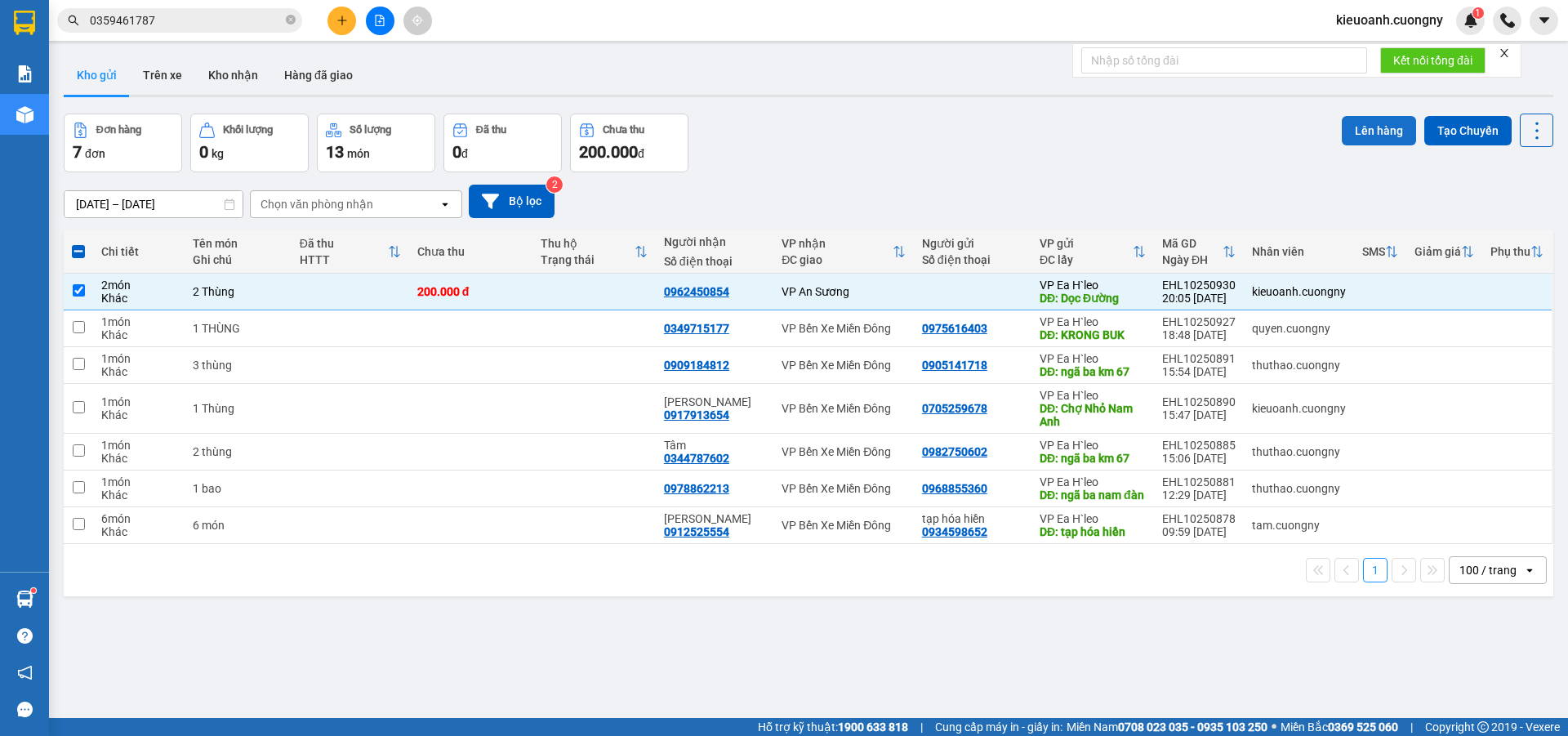
click at [1351, 131] on button "Lên hàng" at bounding box center [1379, 131] width 74 height 30
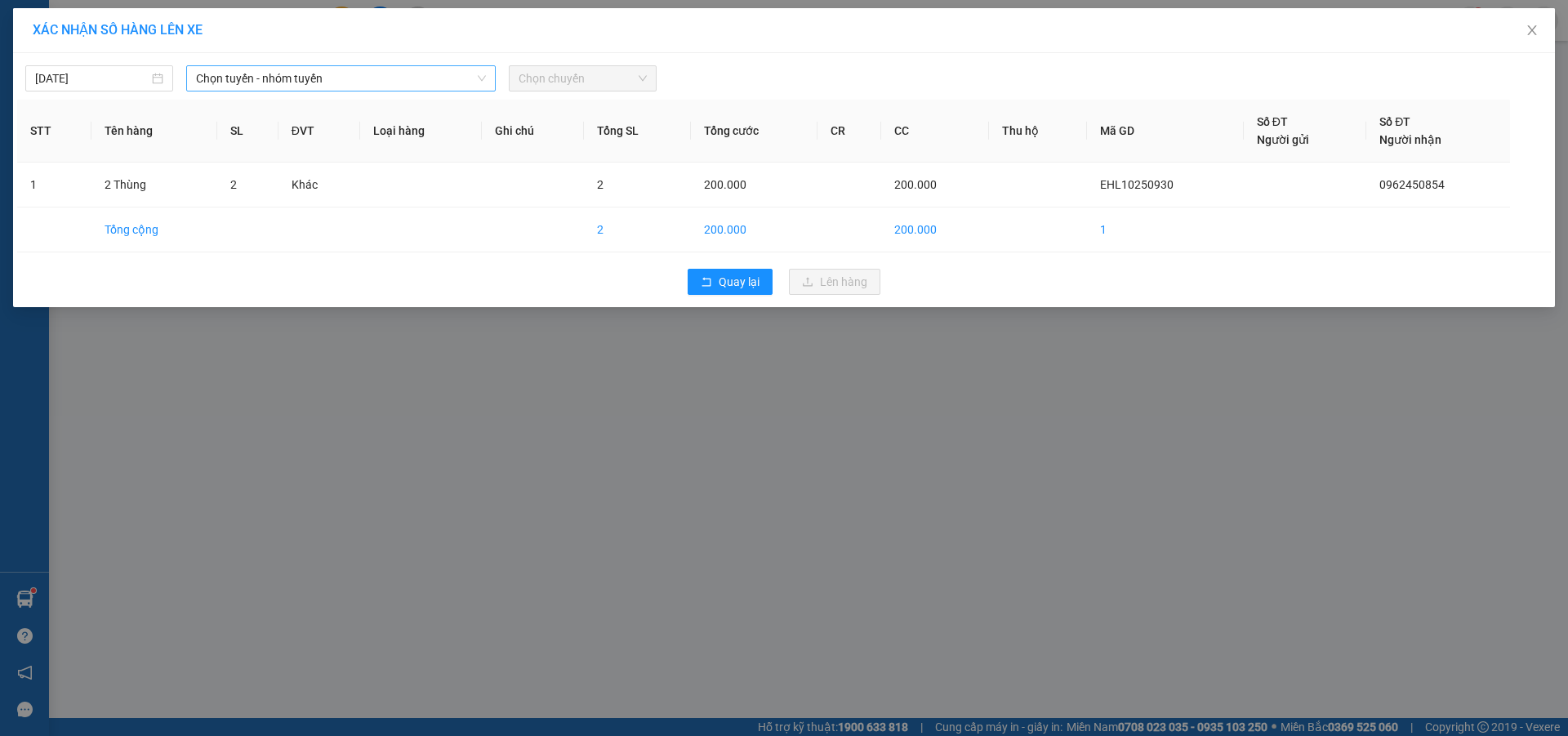
click at [349, 73] on span "Chọn tuyến - nhóm tuyến" at bounding box center [341, 78] width 290 height 25
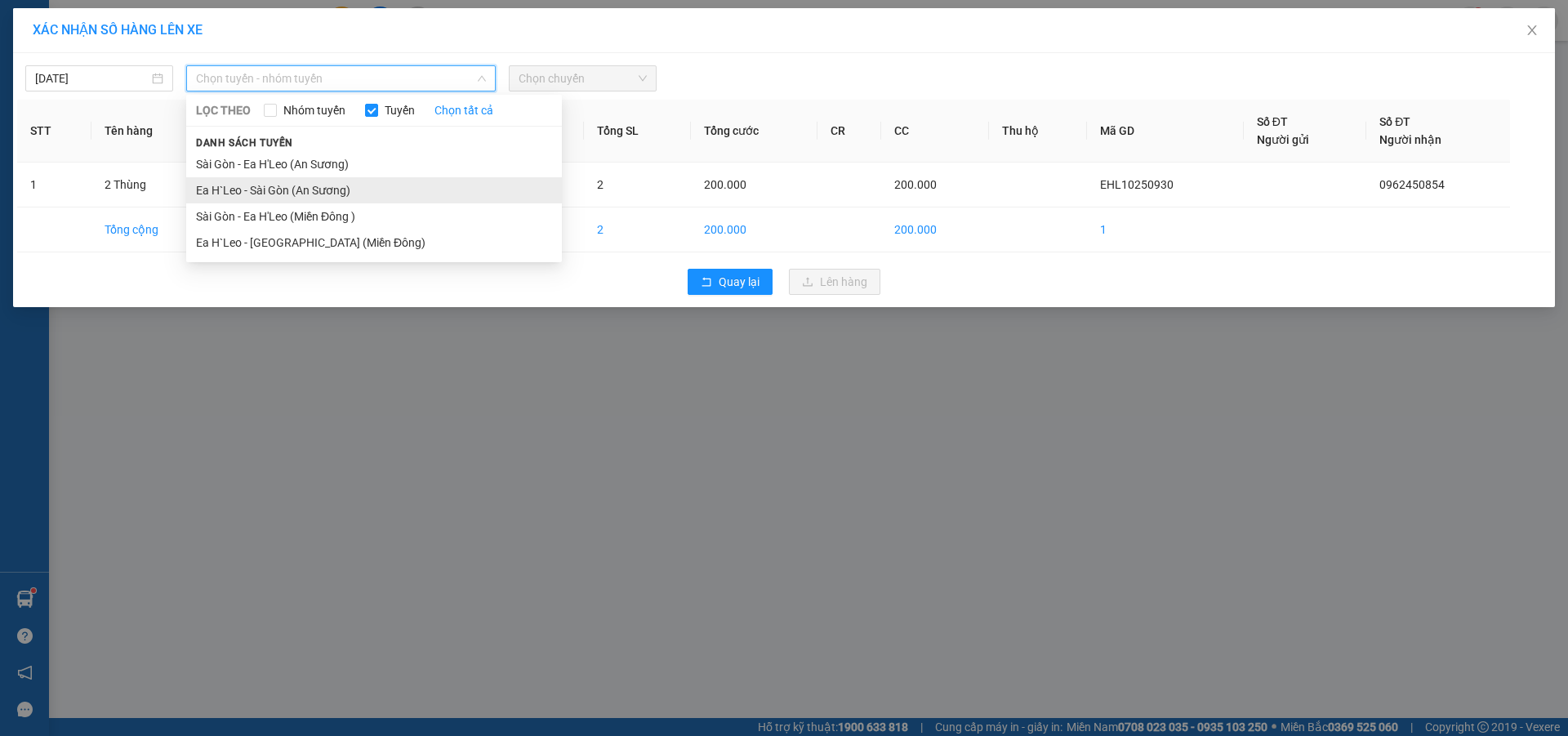
click at [357, 188] on li "Ea H`Leo - Sài Gòn (An Sương)" at bounding box center [374, 190] width 376 height 26
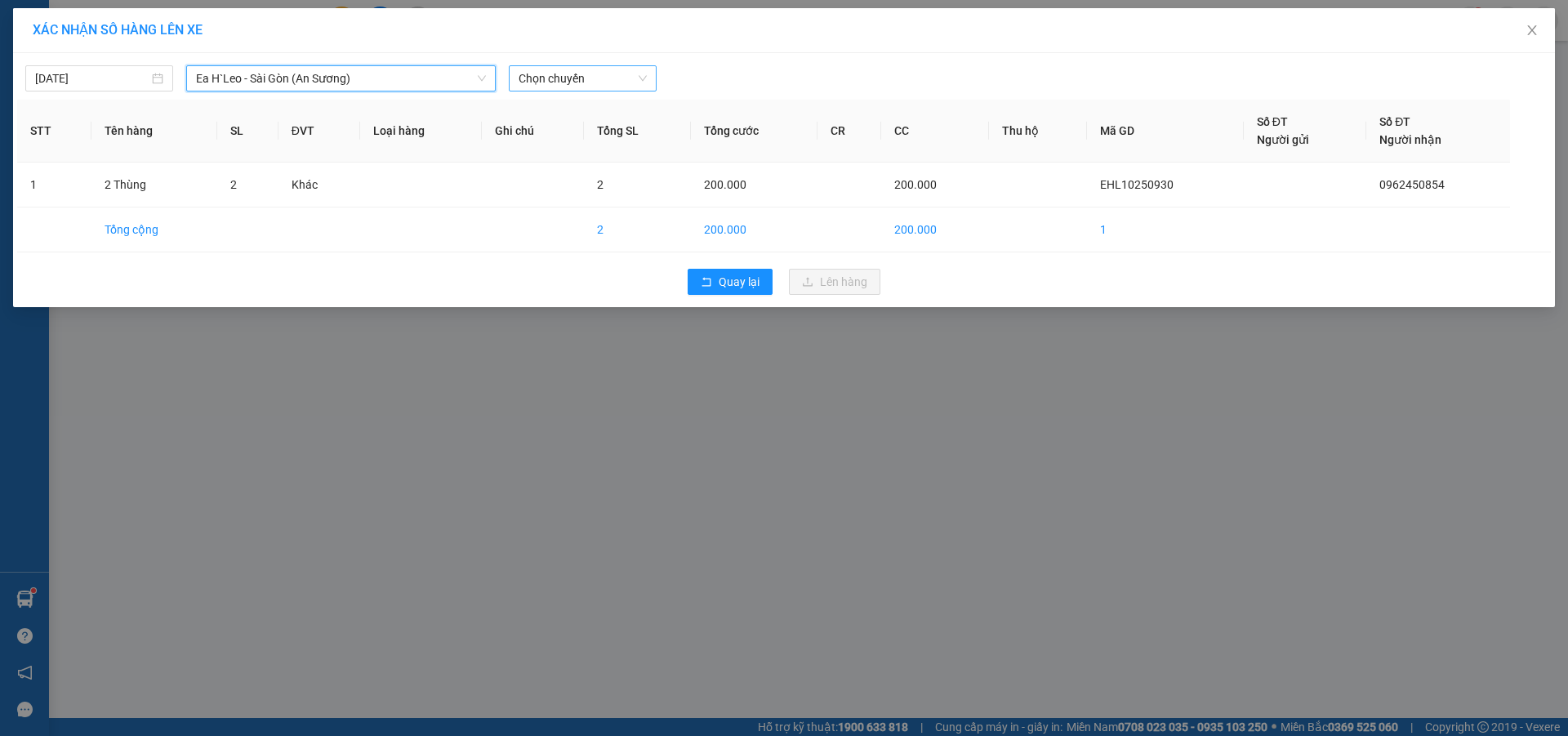
click at [572, 79] on span "Chọn chuyến" at bounding box center [583, 78] width 128 height 25
click at [584, 137] on div "19:30 - 47H-042.00" at bounding box center [583, 137] width 127 height 18
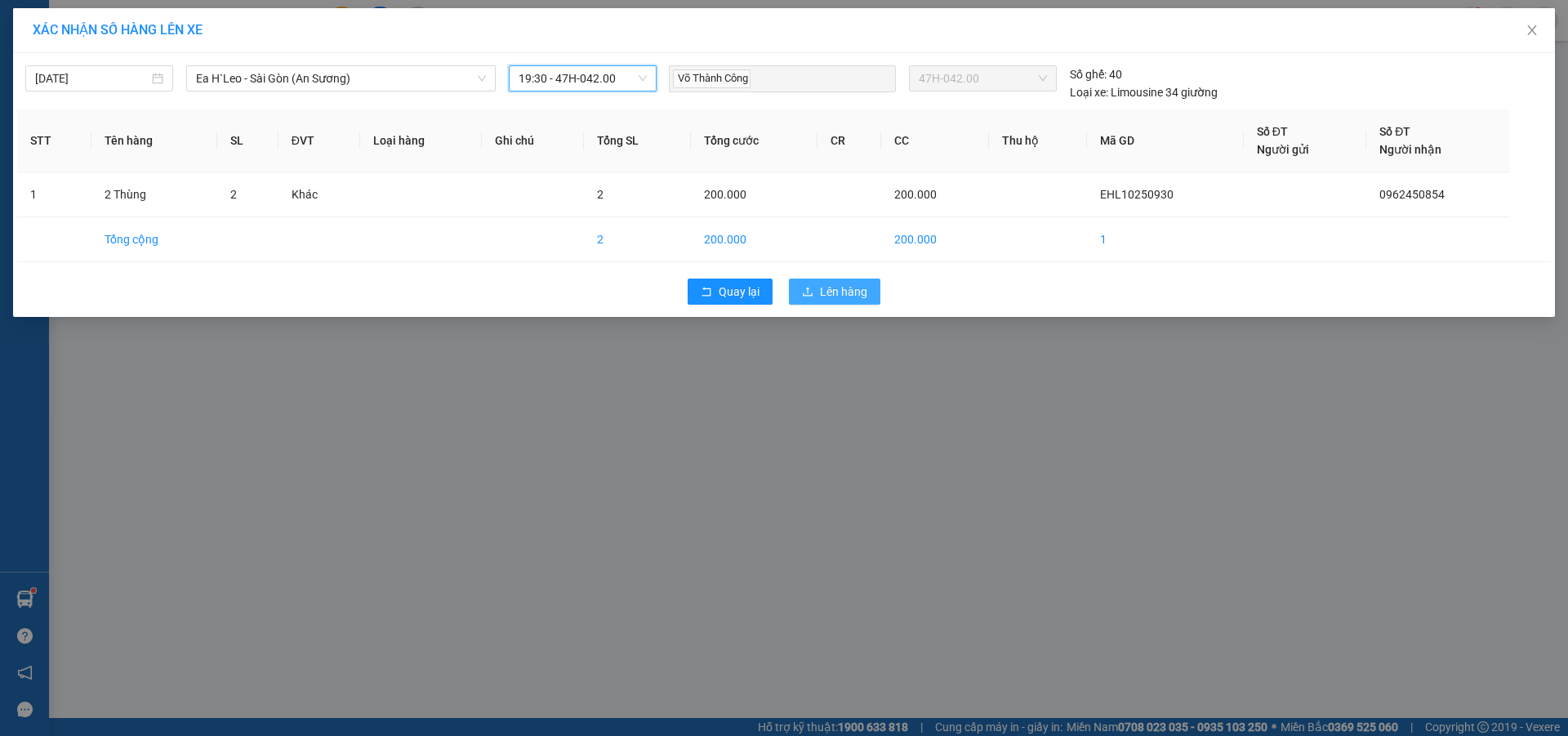
click at [832, 292] on span "Lên hàng" at bounding box center [843, 291] width 47 height 18
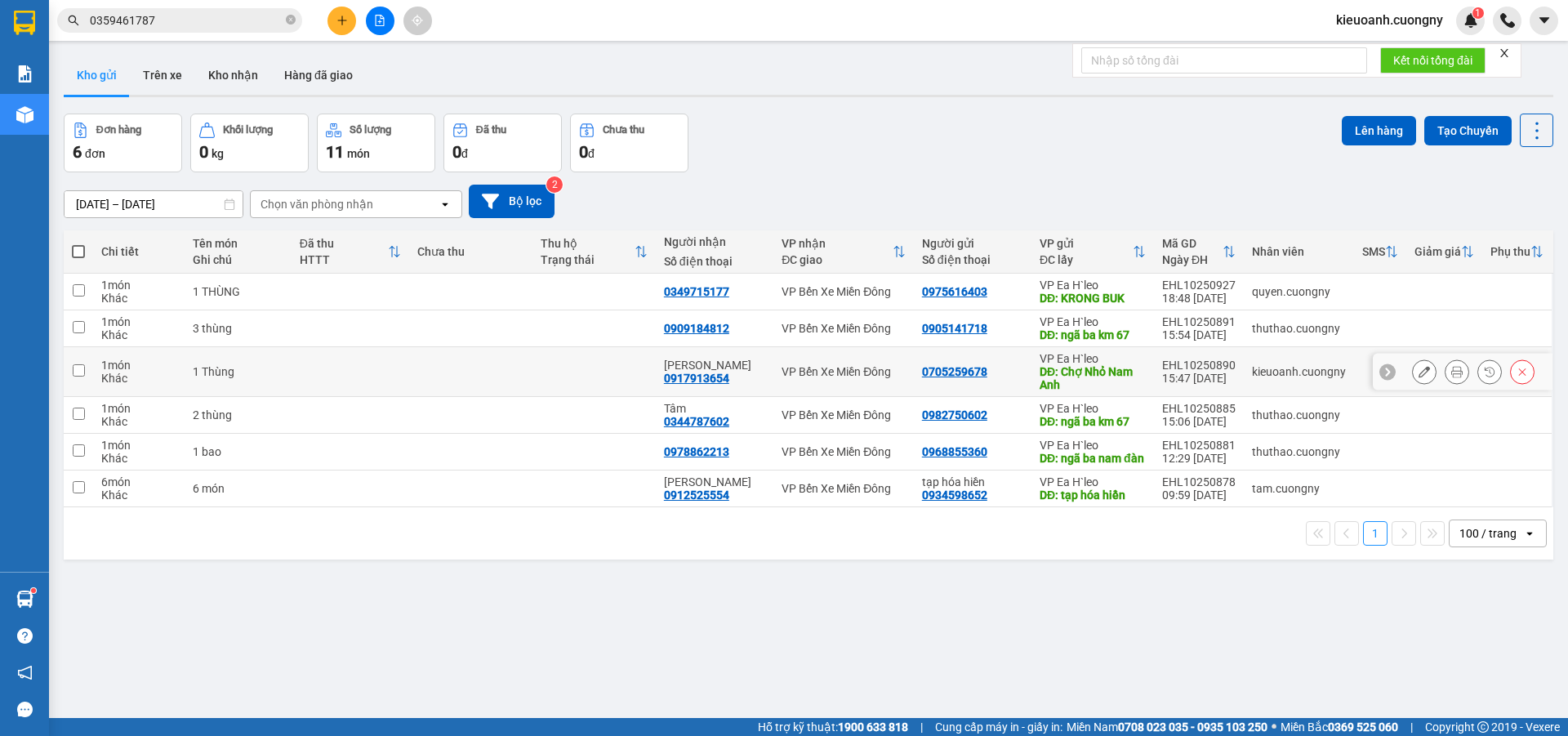
click at [1414, 386] on tr "1 món Khác 1 Thùng Hải Anh 0917913654 VP Bến Xe Miền Đông 0705259678 VP Ea H`le…" at bounding box center [808, 372] width 1490 height 50
checkbox input "true"
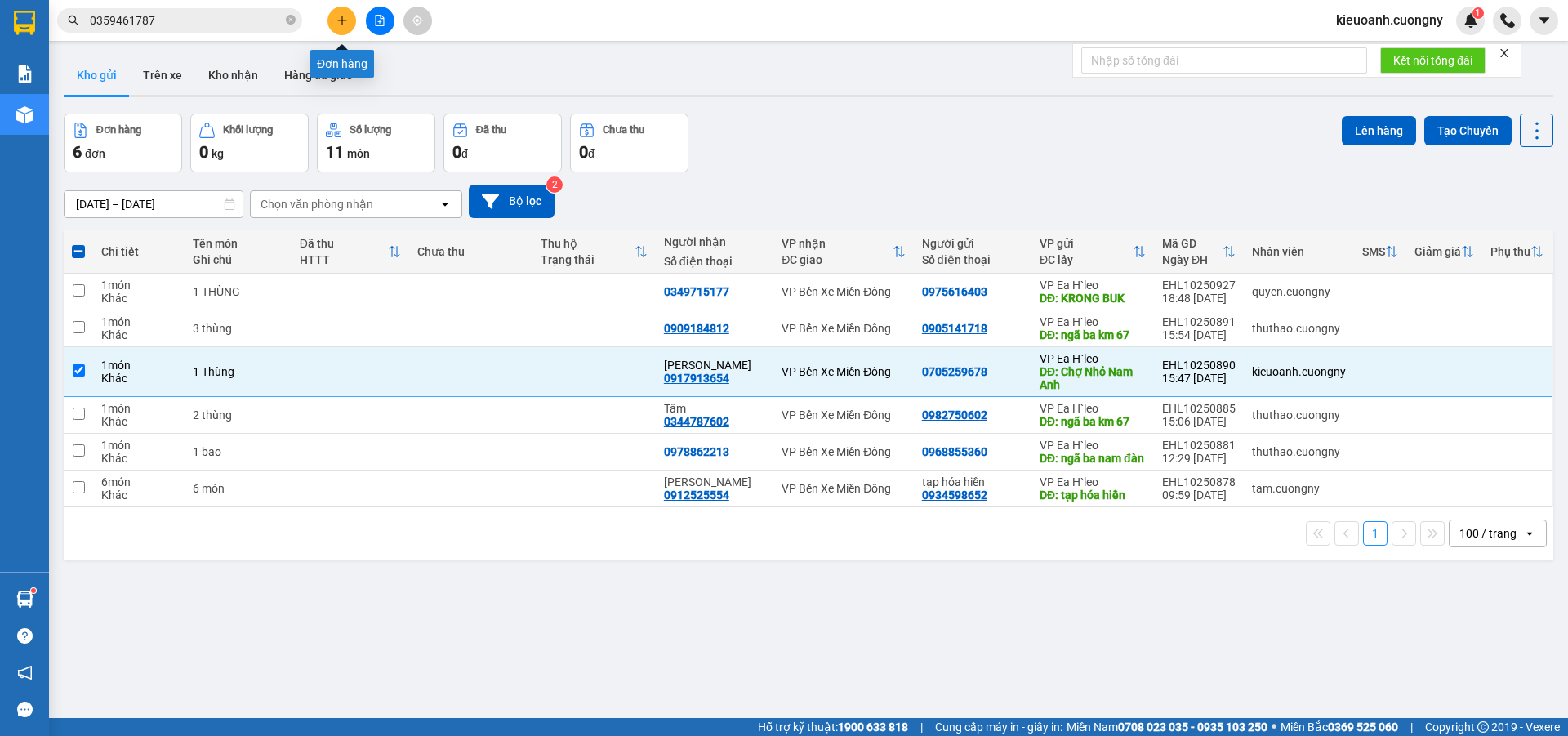
click at [345, 27] on button at bounding box center [342, 20] width 29 height 29
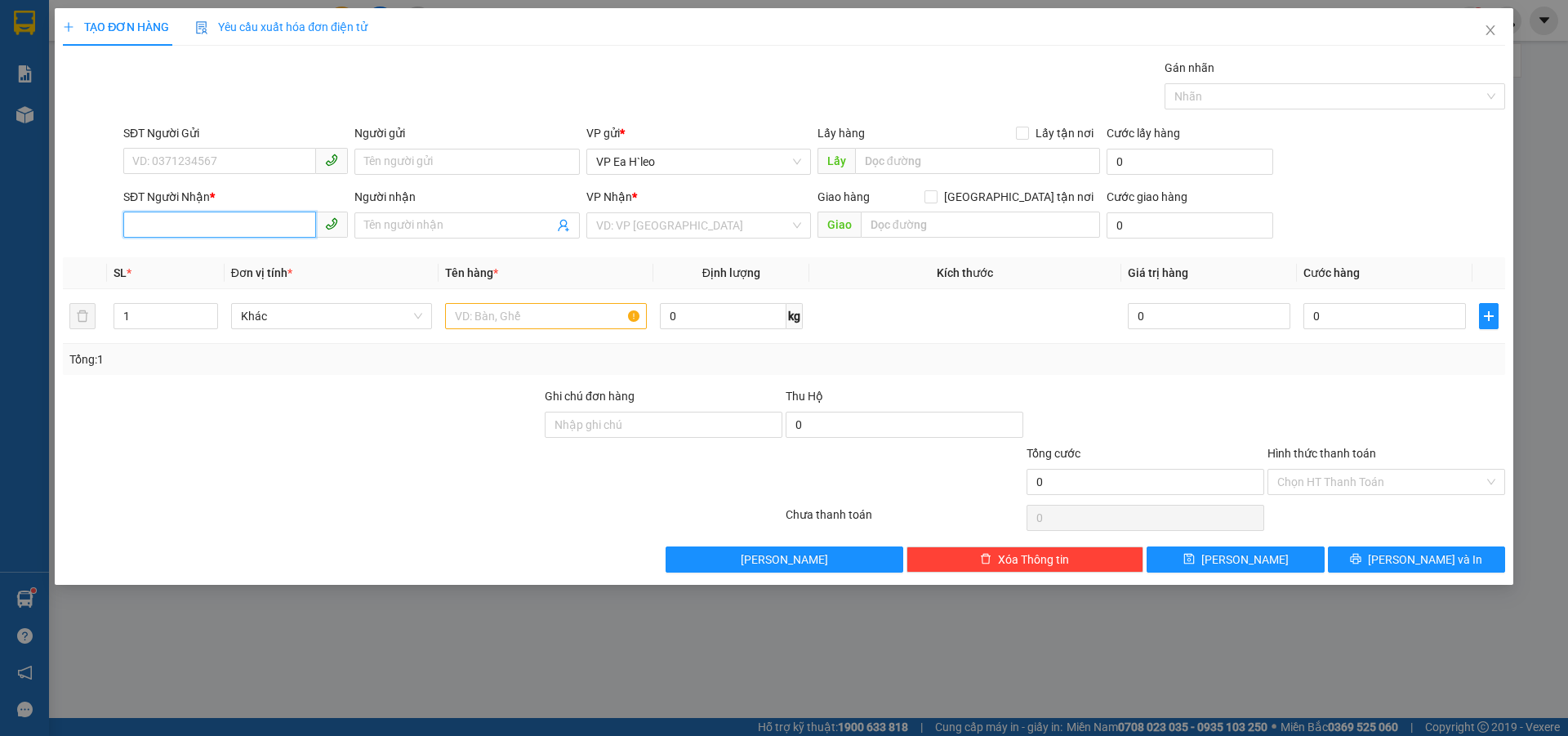
click at [244, 226] on input "SĐT Người Nhận *" at bounding box center [220, 224] width 193 height 26
click at [247, 156] on input "SĐT Người Gửi" at bounding box center [220, 161] width 193 height 26
click at [222, 214] on input "SĐT Người Nhận *" at bounding box center [220, 224] width 193 height 26
click at [223, 259] on div "0971706494" at bounding box center [235, 258] width 205 height 18
type input "0971706494"
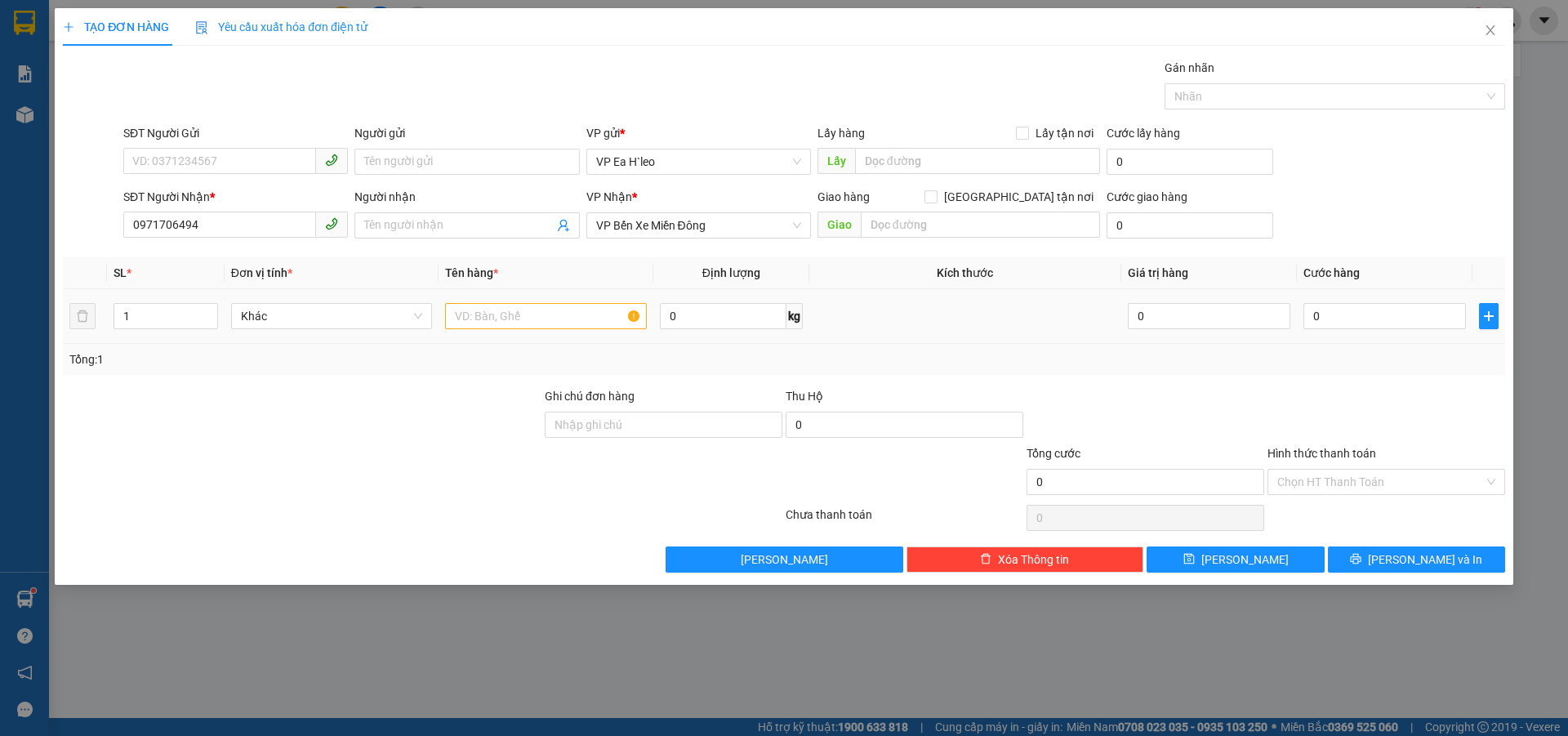
click at [557, 330] on div at bounding box center [546, 316] width 201 height 32
click at [549, 308] on input "text" at bounding box center [546, 316] width 201 height 26
type input "1 CHÙM CHÌA KHÓA"
click at [264, 162] on input "SĐT Người Gửi" at bounding box center [220, 161] width 193 height 26
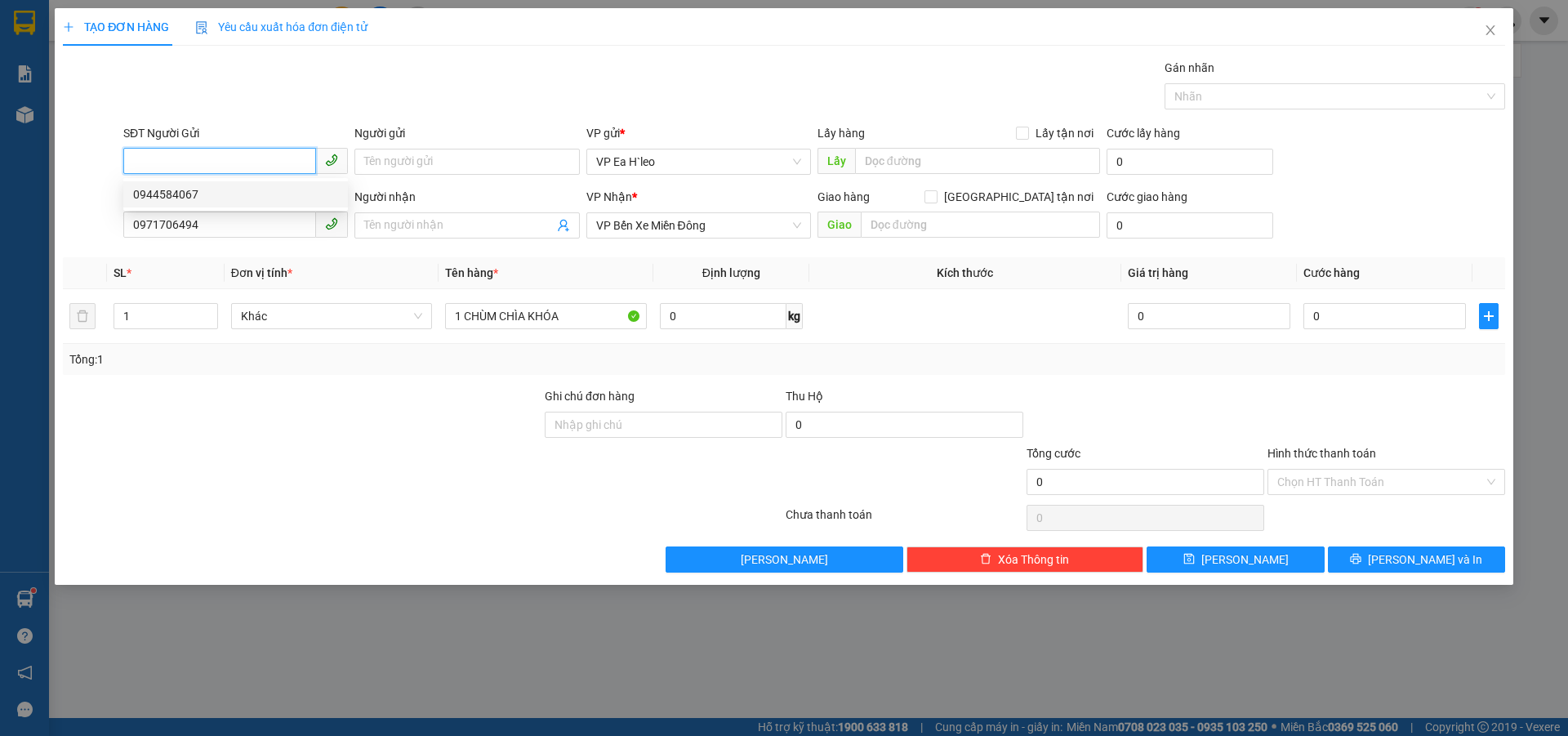
click at [260, 187] on div "0944584067" at bounding box center [235, 194] width 205 height 18
type input "0944584067"
type input "Ngã ba [GEOGRAPHIC_DATA]"
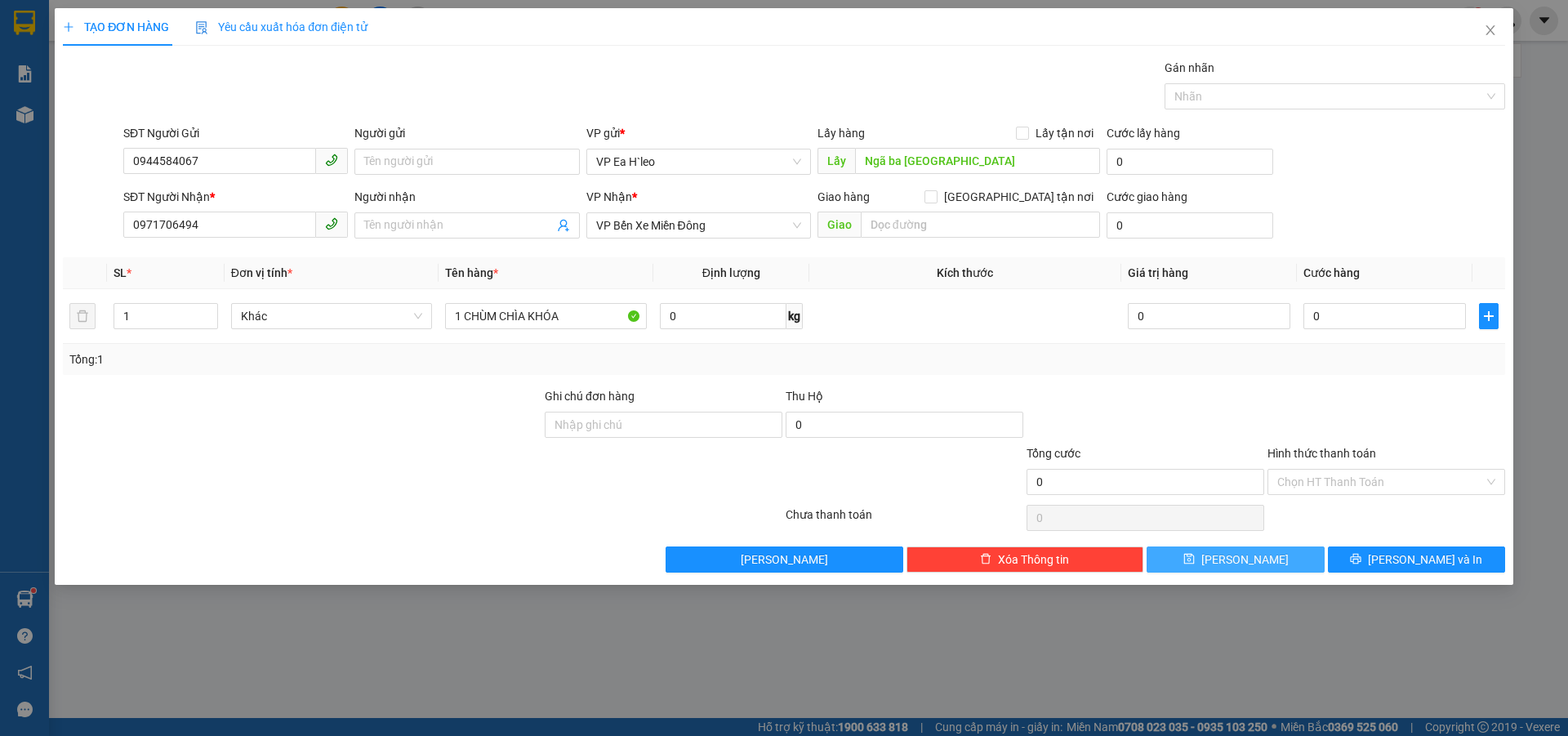
click at [1271, 557] on button "[PERSON_NAME]" at bounding box center [1236, 560] width 177 height 26
